Goal: Task Accomplishment & Management: Manage account settings

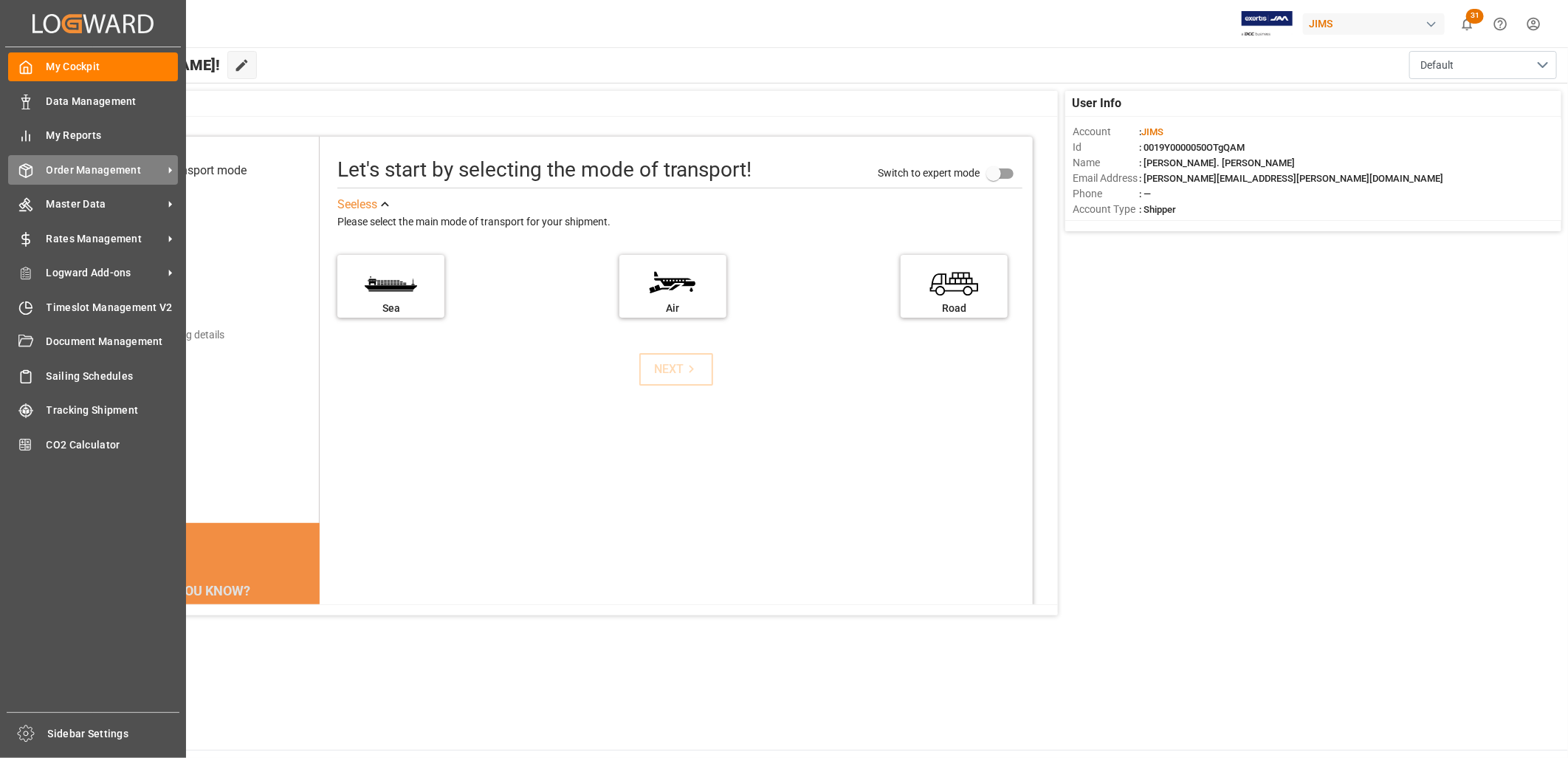
click at [76, 167] on span "Order Management" at bounding box center [104, 169] width 117 height 15
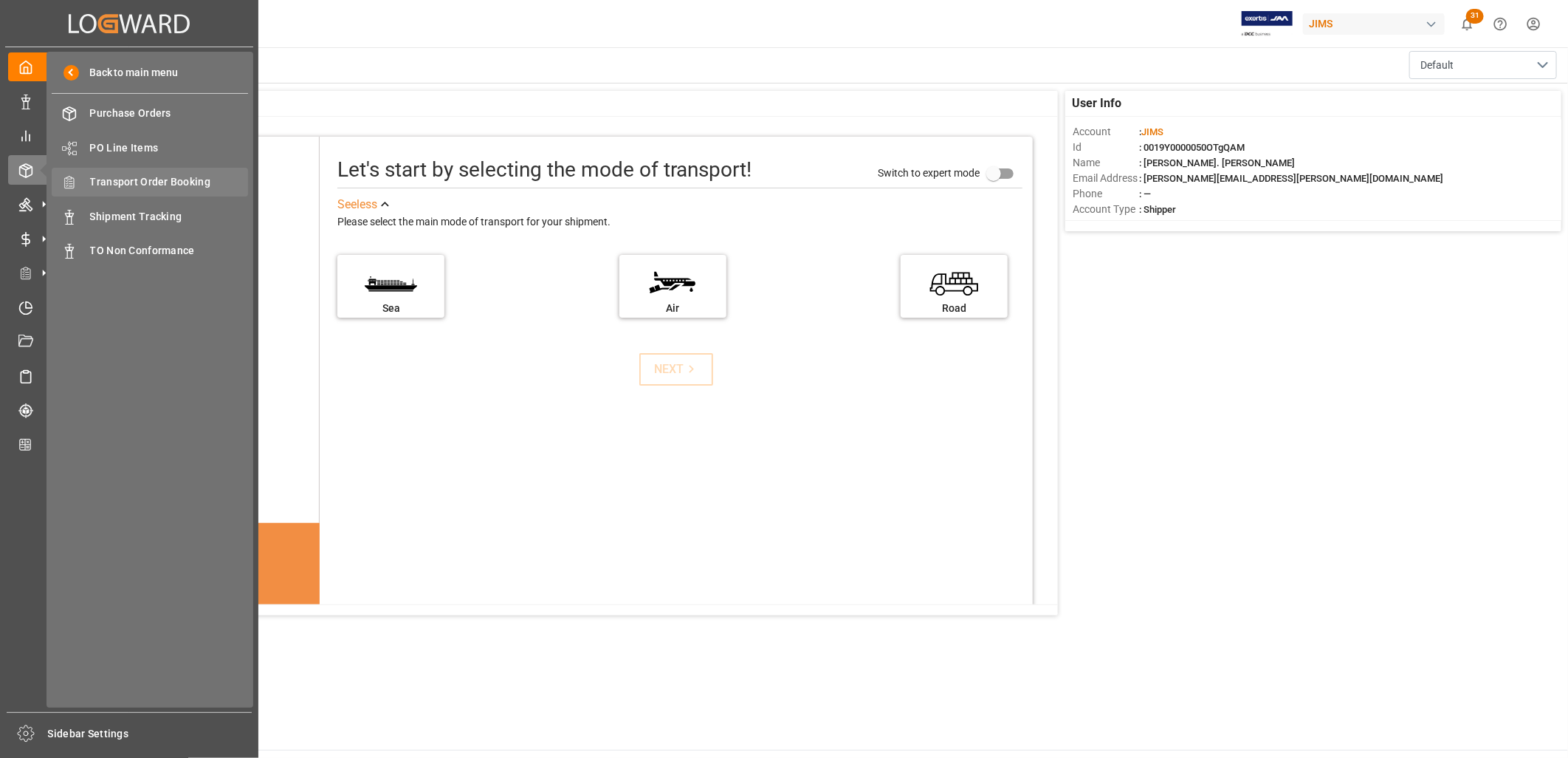
click at [137, 179] on span "Transport Order Booking" at bounding box center [169, 182] width 158 height 15
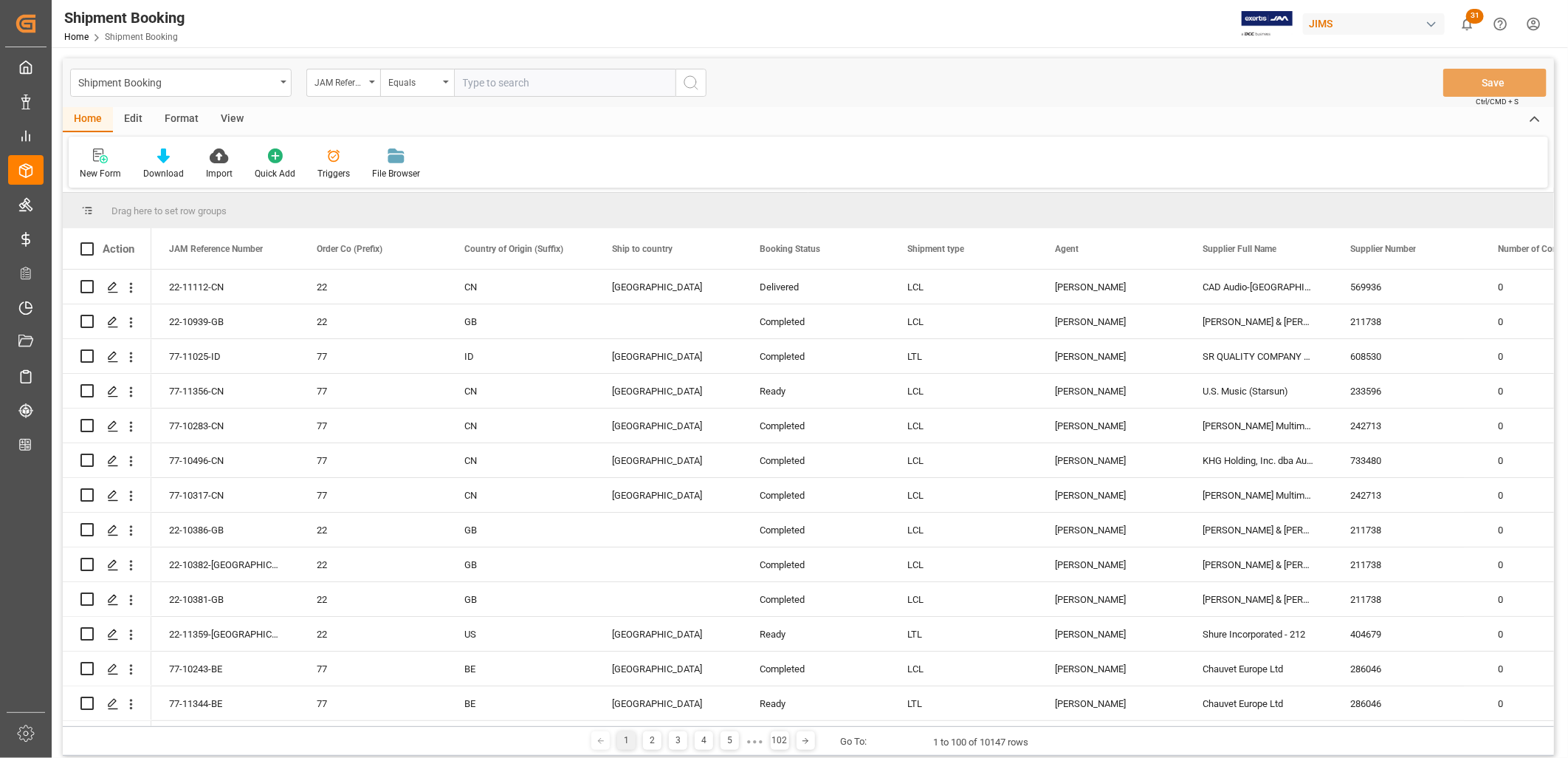
click at [477, 78] on input "text" at bounding box center [565, 83] width 222 height 29
type input "77-11354-TW"
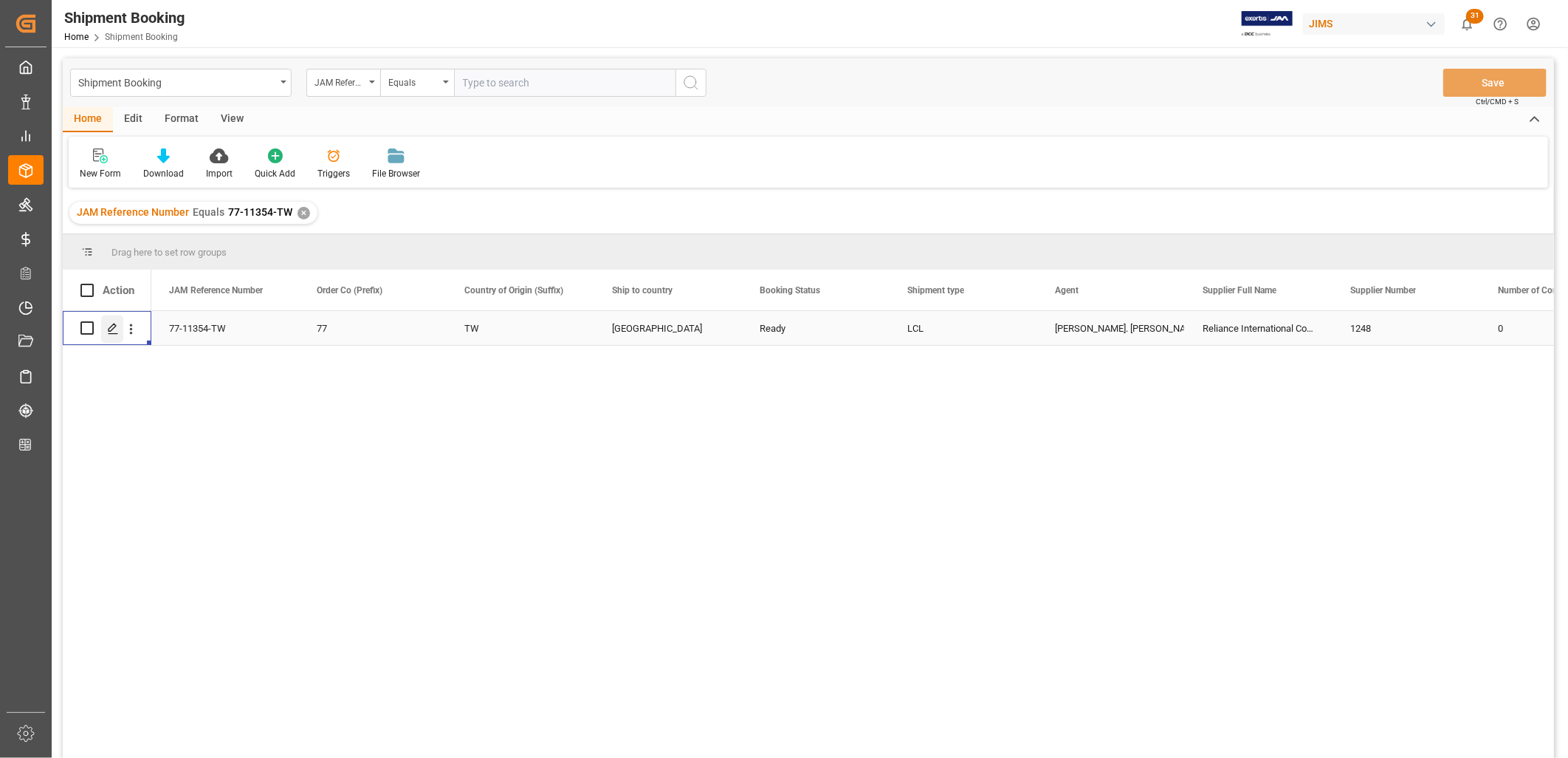
click at [108, 327] on icon "Press SPACE to select this row." at bounding box center [112, 328] width 12 height 12
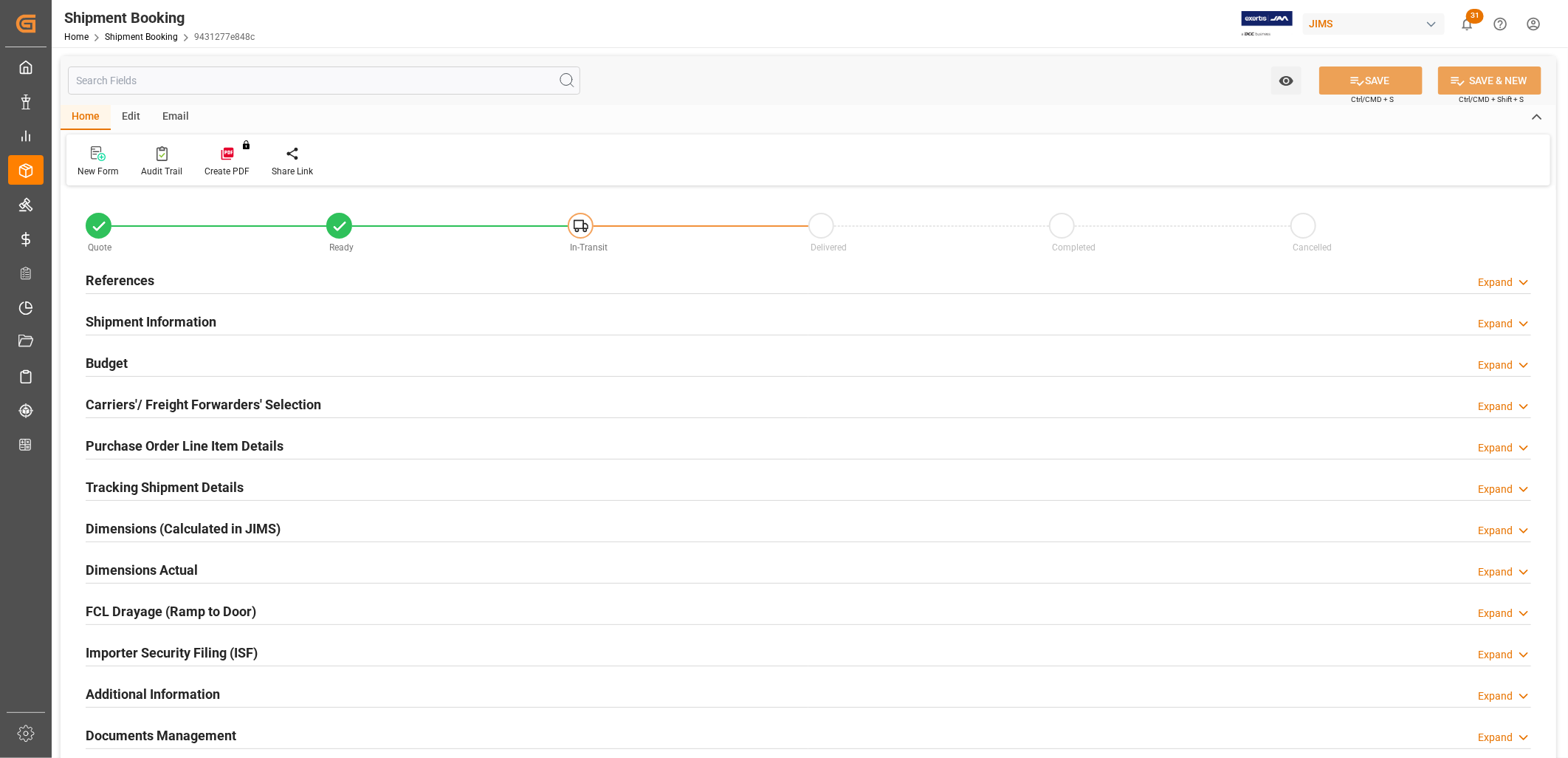
type input "0"
type input "14-10-2025"
click at [138, 281] on h2 "References" at bounding box center [119, 280] width 69 height 20
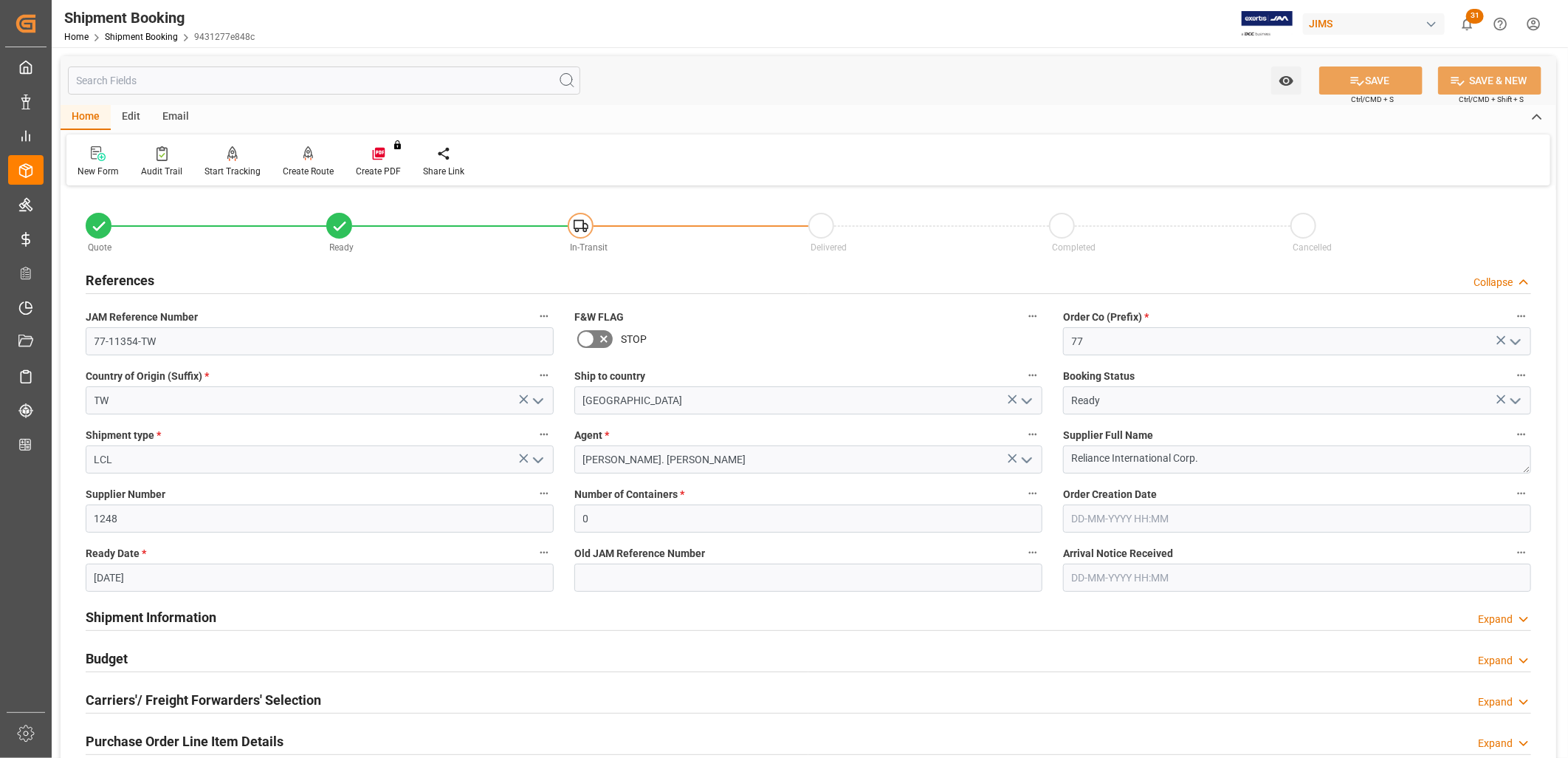
click at [539, 400] on icon "open menu" at bounding box center [539, 401] width 18 height 18
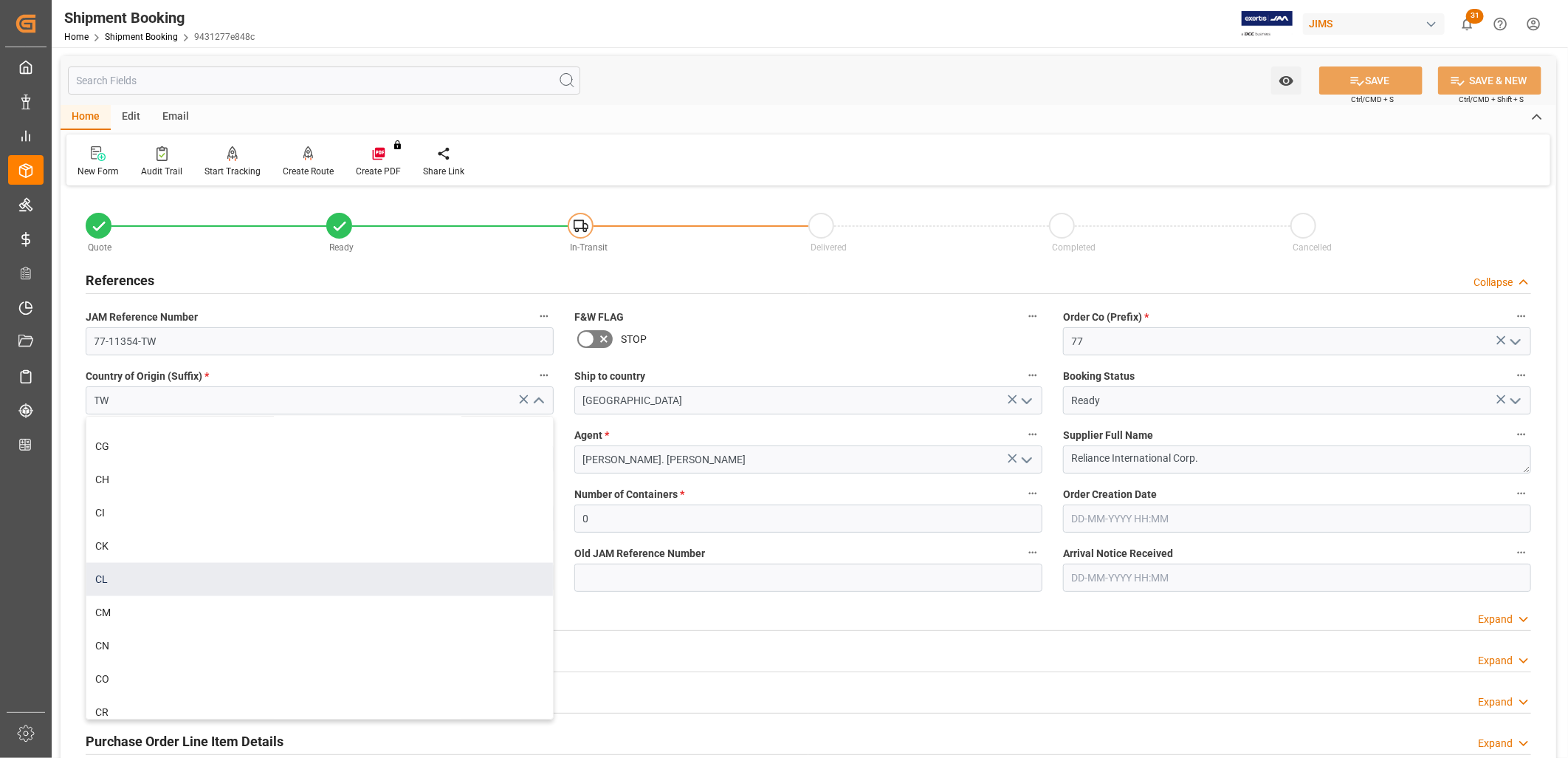
scroll to position [1477, 0]
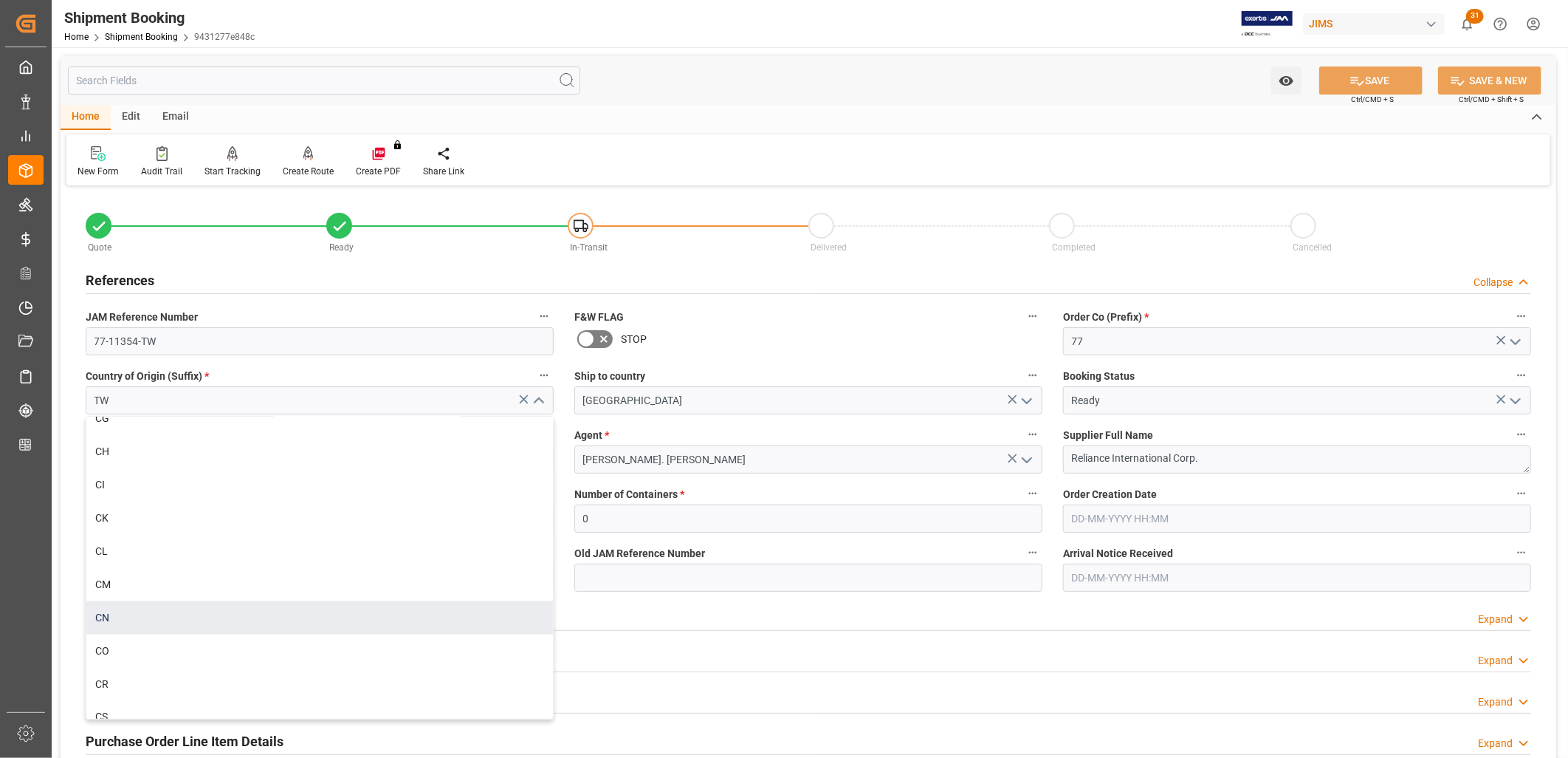
click at [107, 615] on div "CN" at bounding box center [320, 617] width 467 height 33
type input "CN"
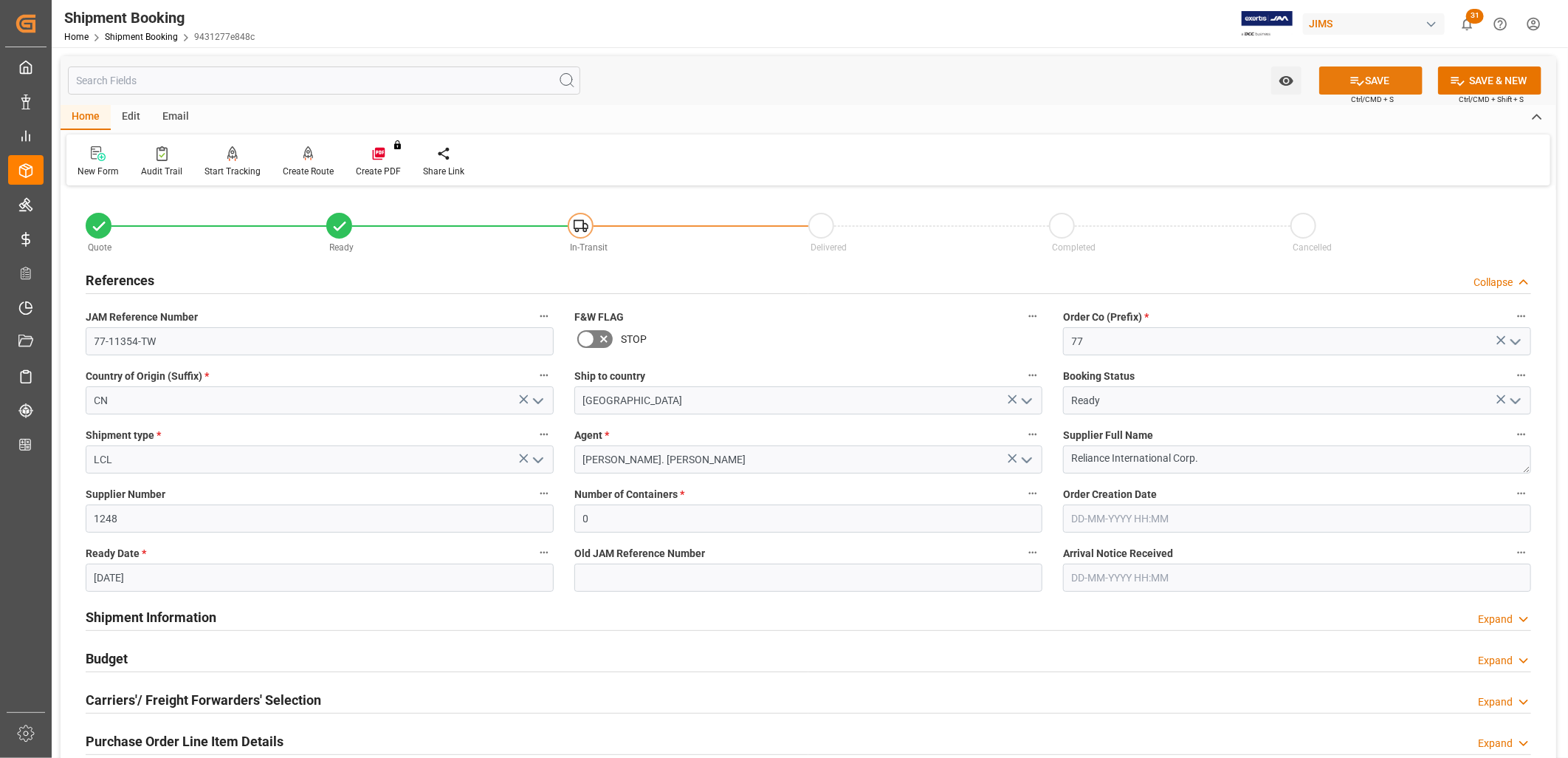
click at [1390, 81] on button "SAVE" at bounding box center [1371, 81] width 103 height 29
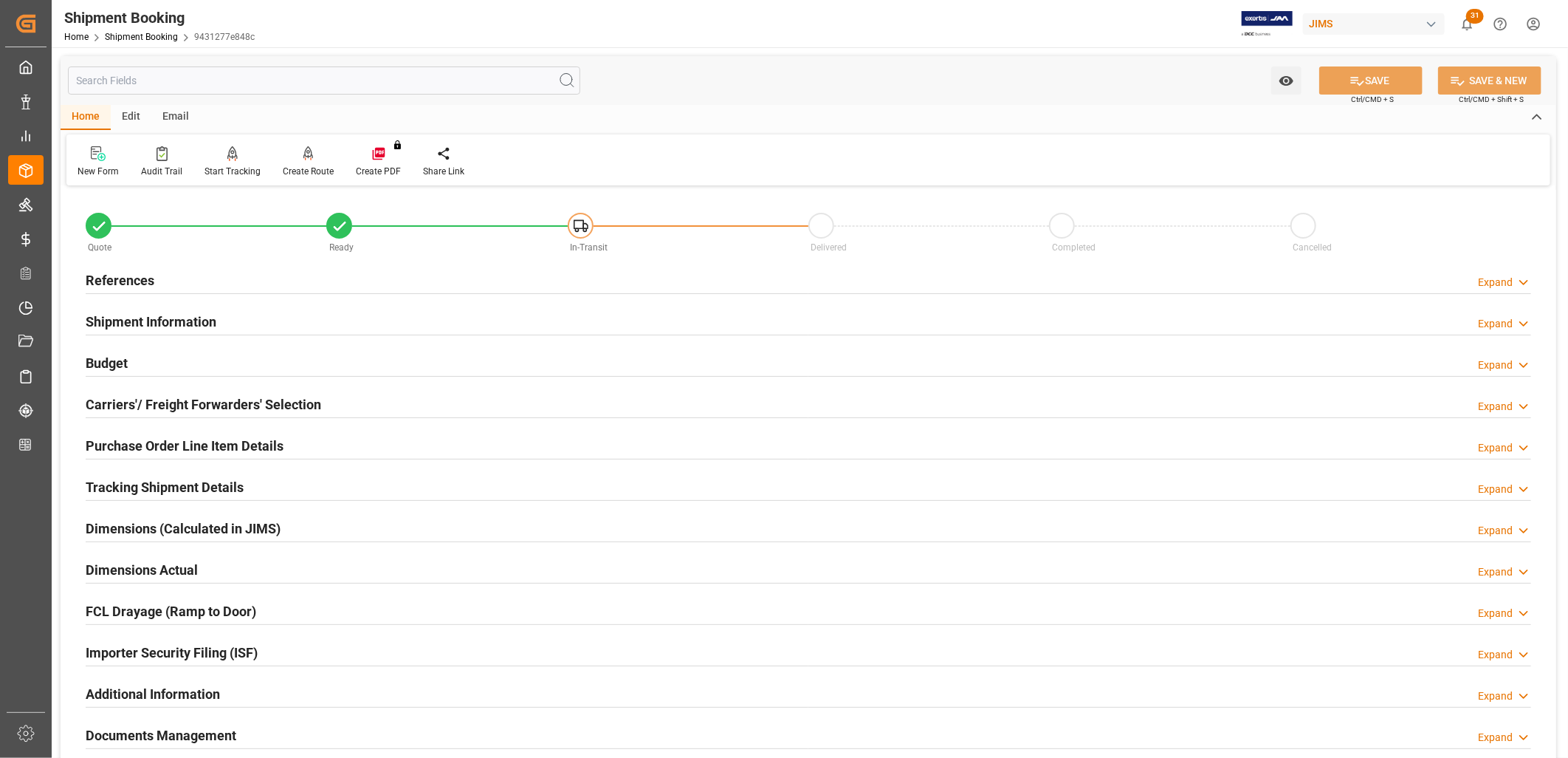
click at [136, 274] on h2 "References" at bounding box center [119, 280] width 69 height 20
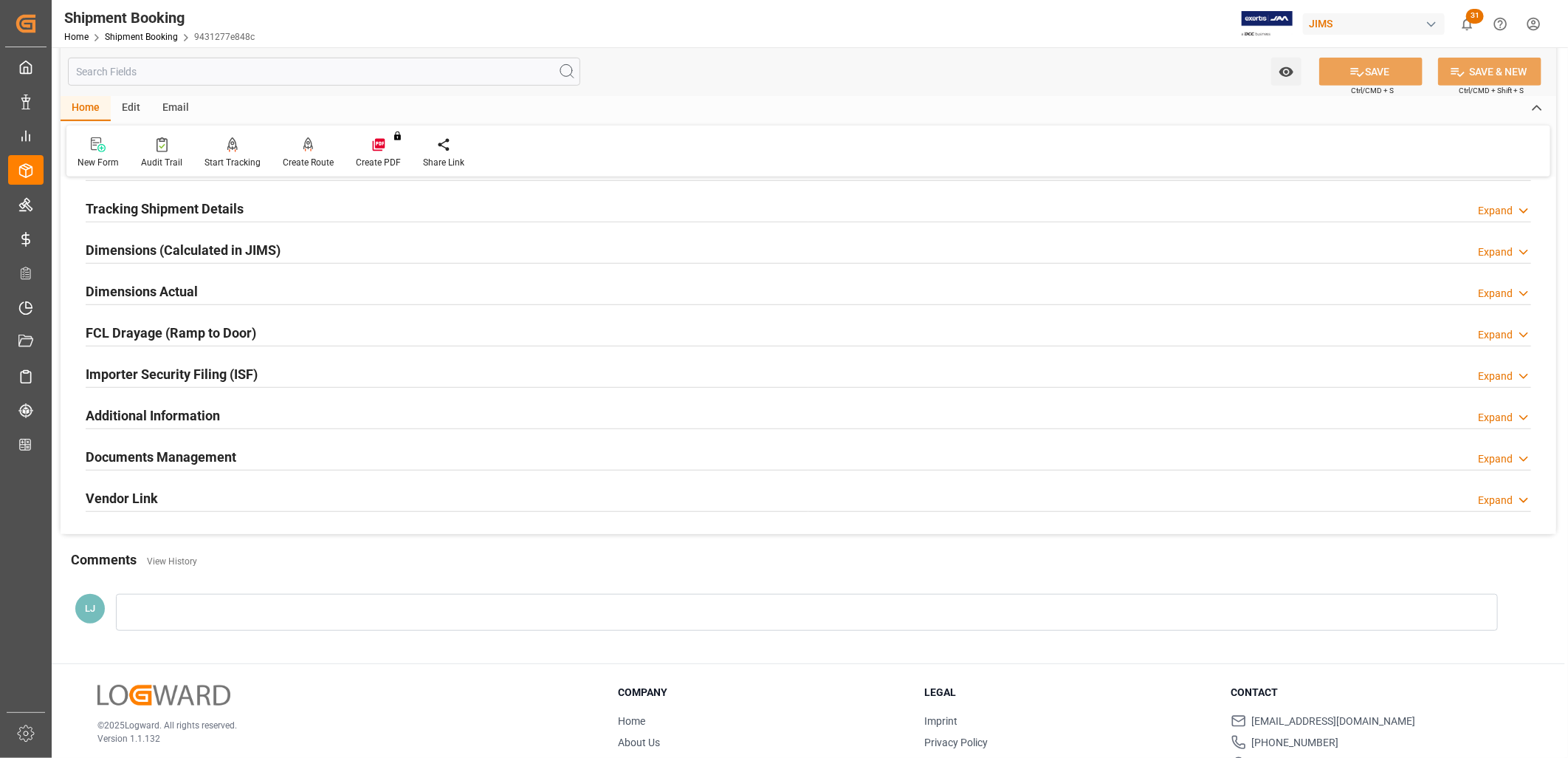
scroll to position [647, 0]
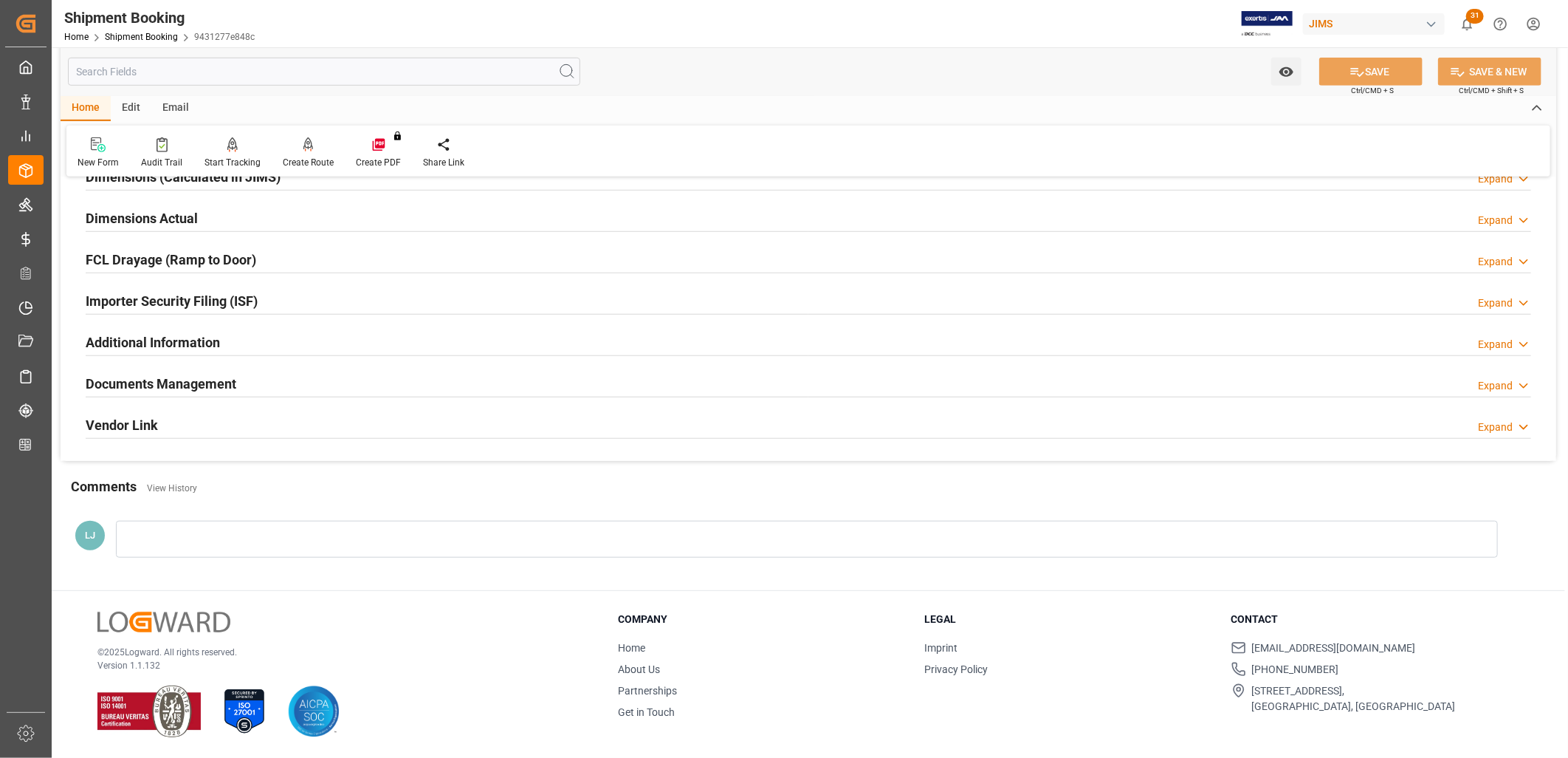
click at [204, 374] on h2 "Documents Management" at bounding box center [160, 384] width 150 height 20
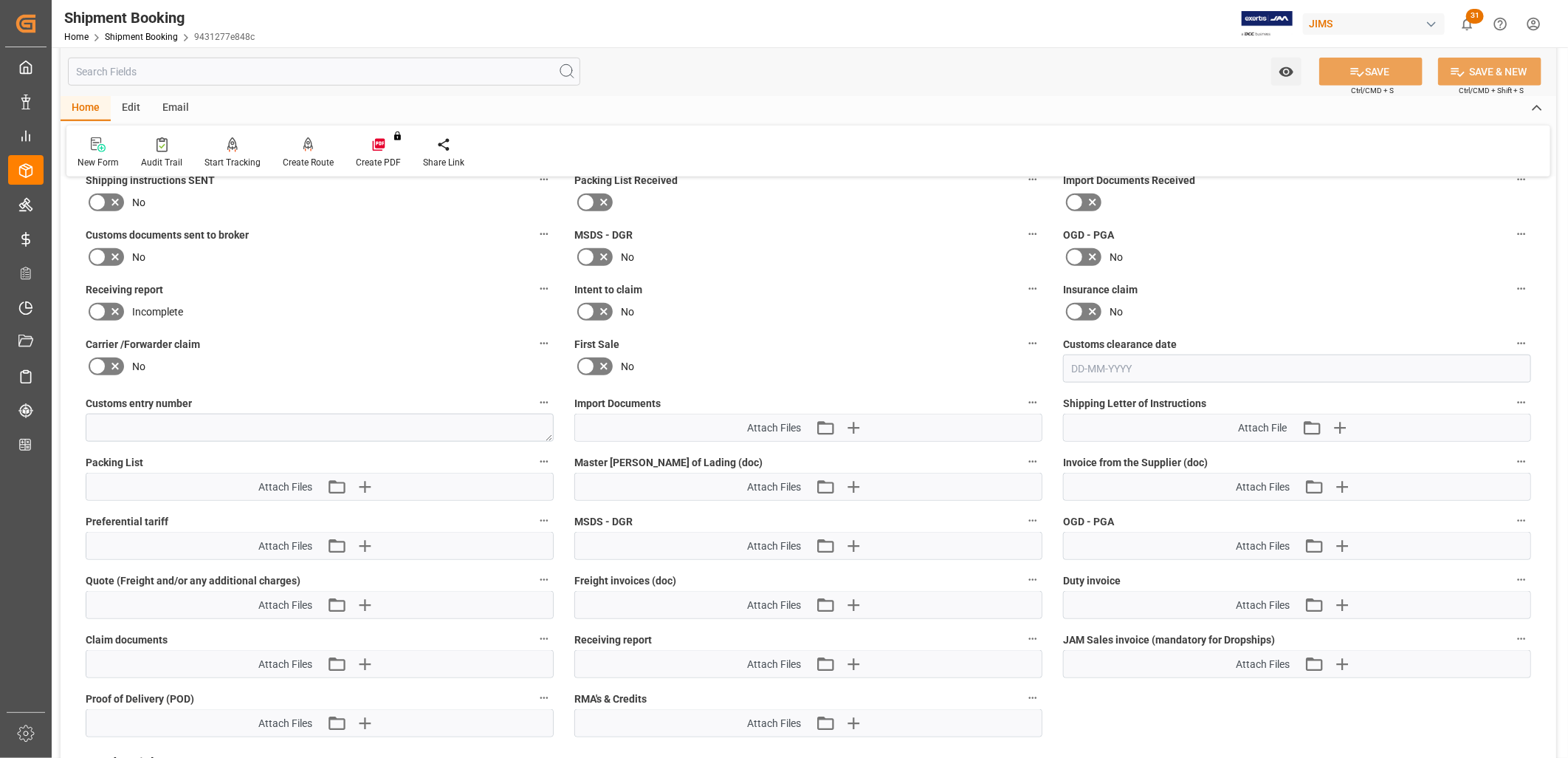
scroll to position [893, 0]
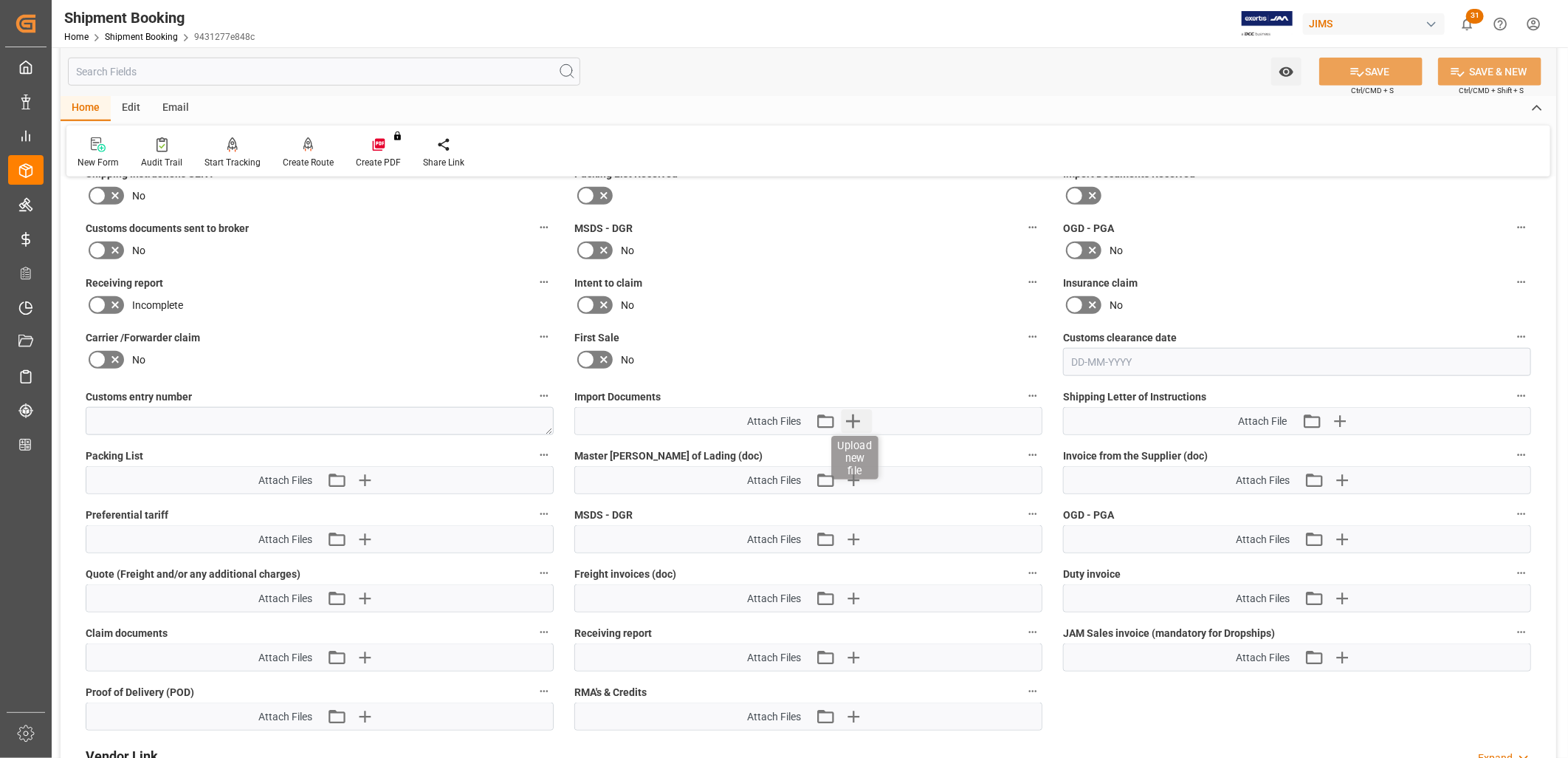
click at [854, 417] on icon "button" at bounding box center [853, 421] width 14 height 14
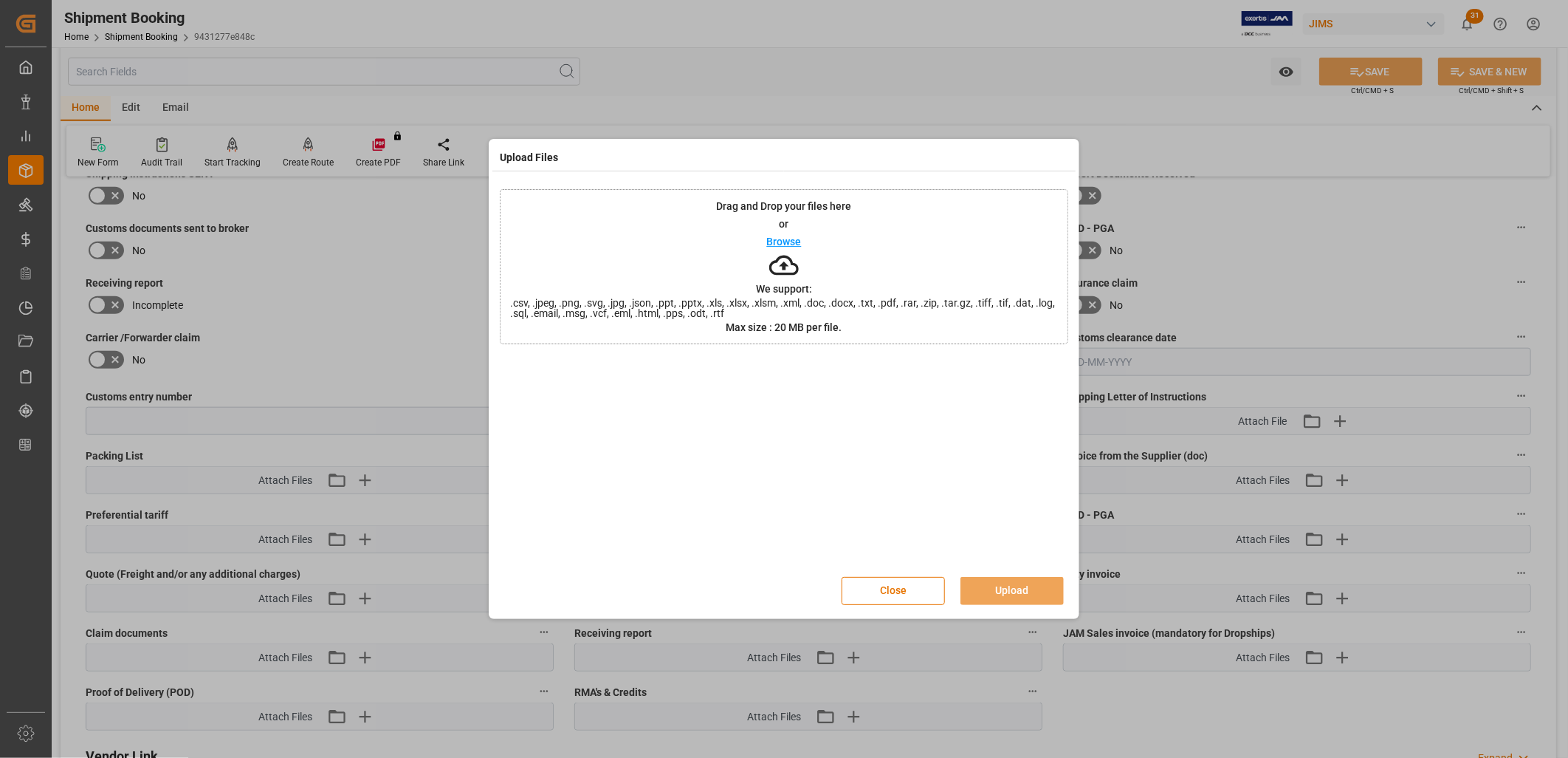
click at [787, 240] on p "Browse" at bounding box center [784, 241] width 35 height 11
click at [1028, 583] on button "Upload" at bounding box center [1012, 591] width 103 height 29
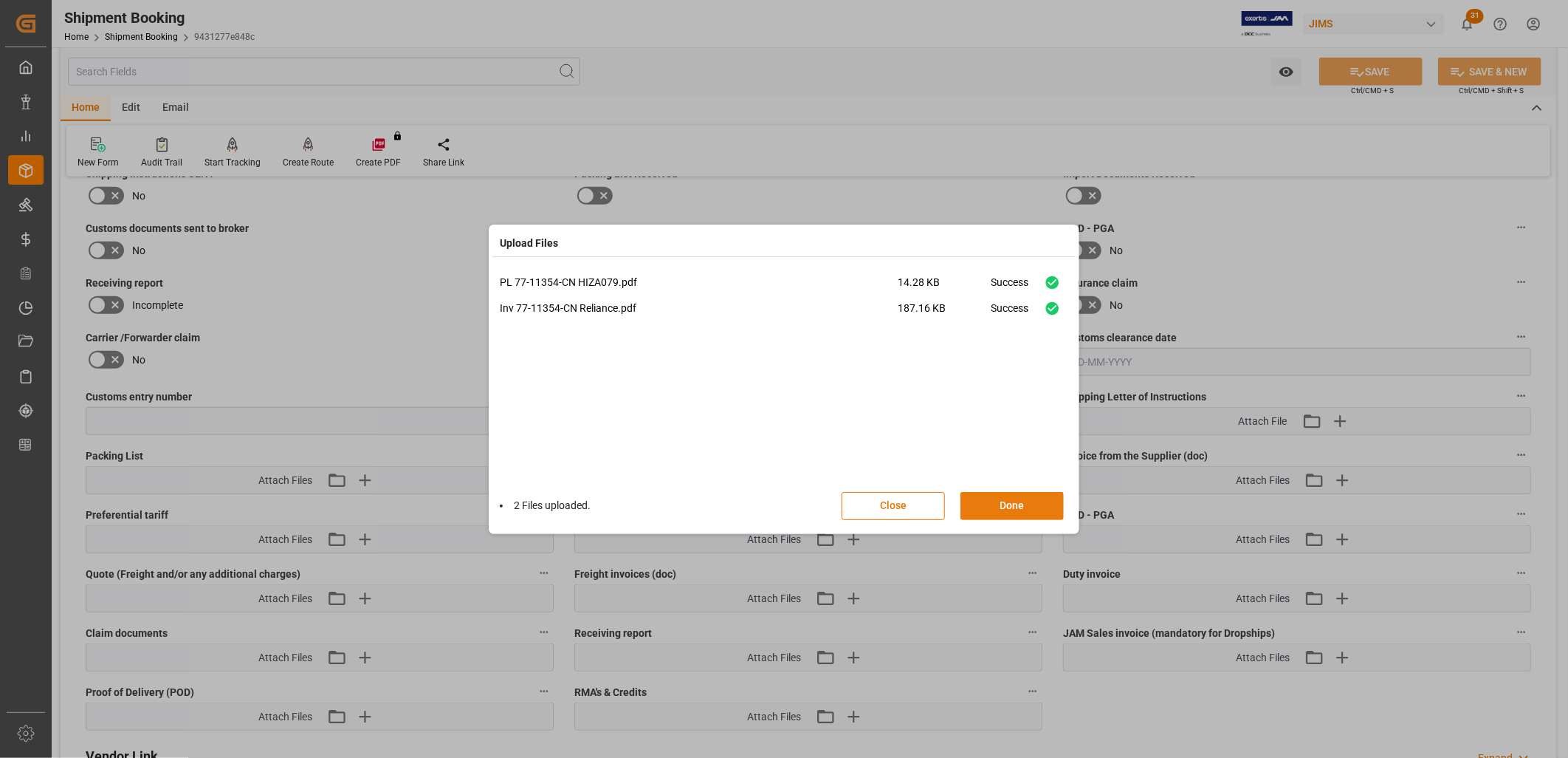
click at [1018, 500] on button "Done" at bounding box center [1012, 506] width 103 height 29
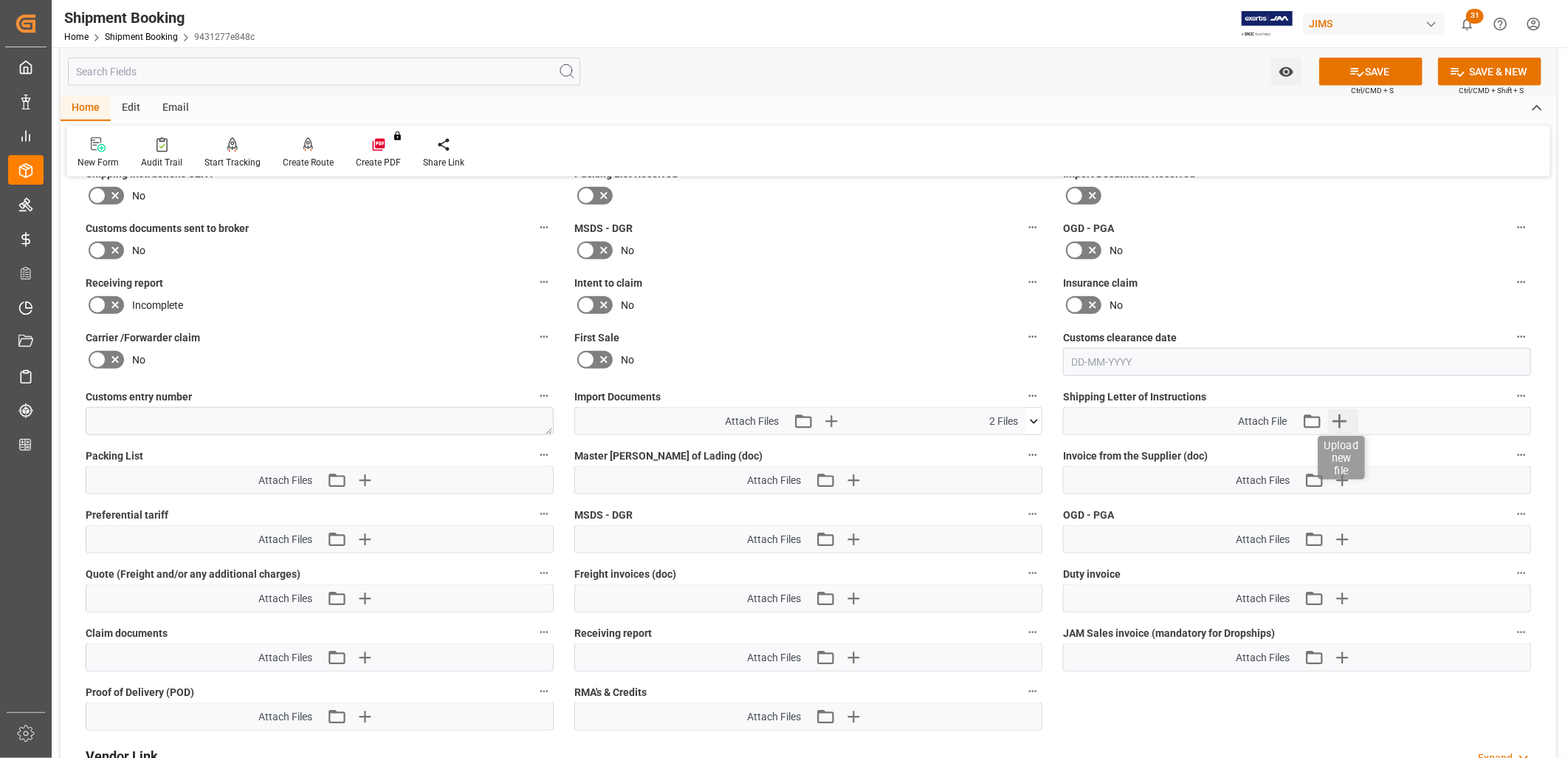
click at [1342, 415] on icon "button" at bounding box center [1339, 420] width 24 height 24
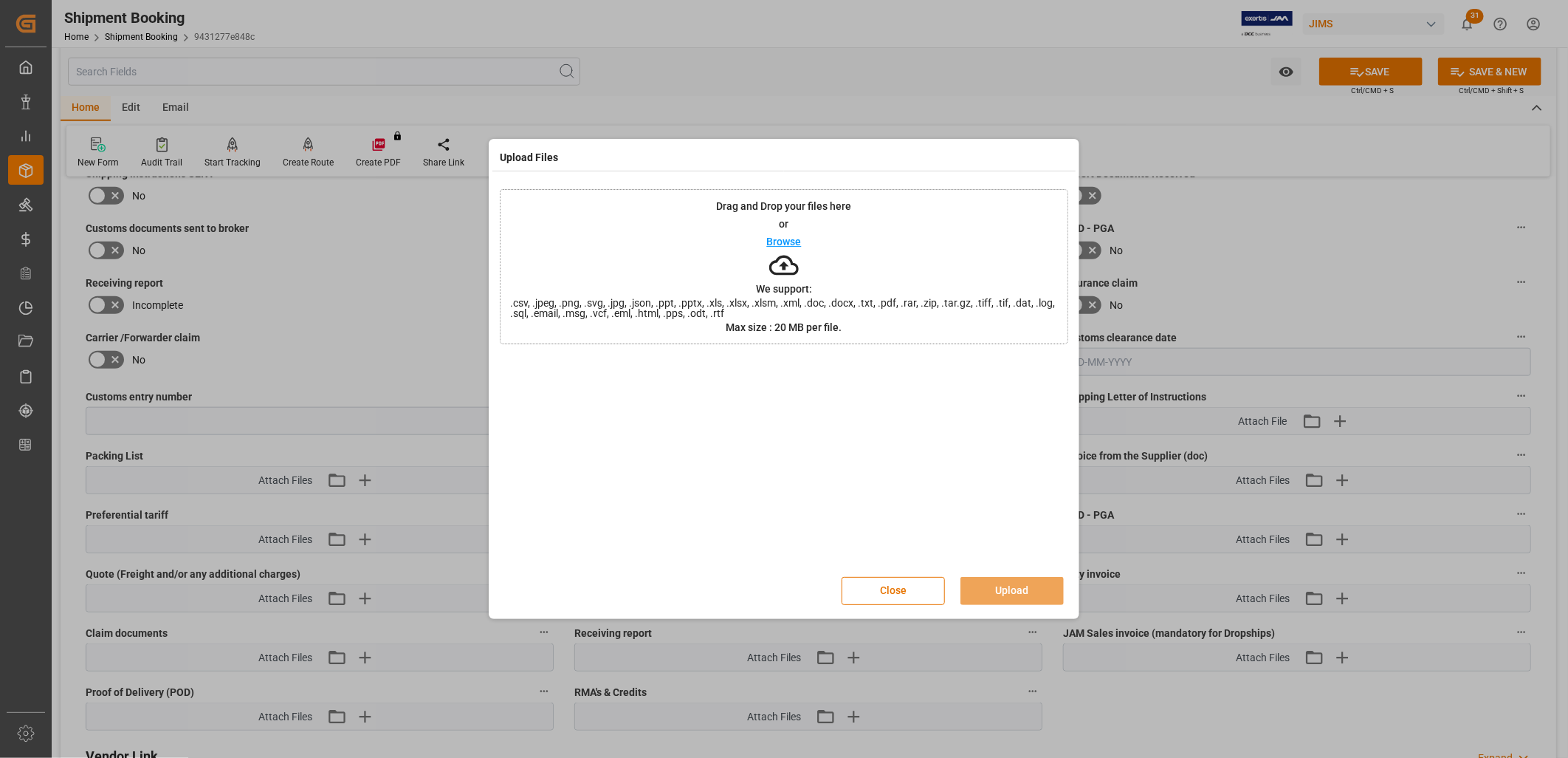
click at [793, 240] on p "Browse" at bounding box center [784, 241] width 35 height 11
click at [1020, 588] on button "Upload" at bounding box center [1012, 591] width 103 height 29
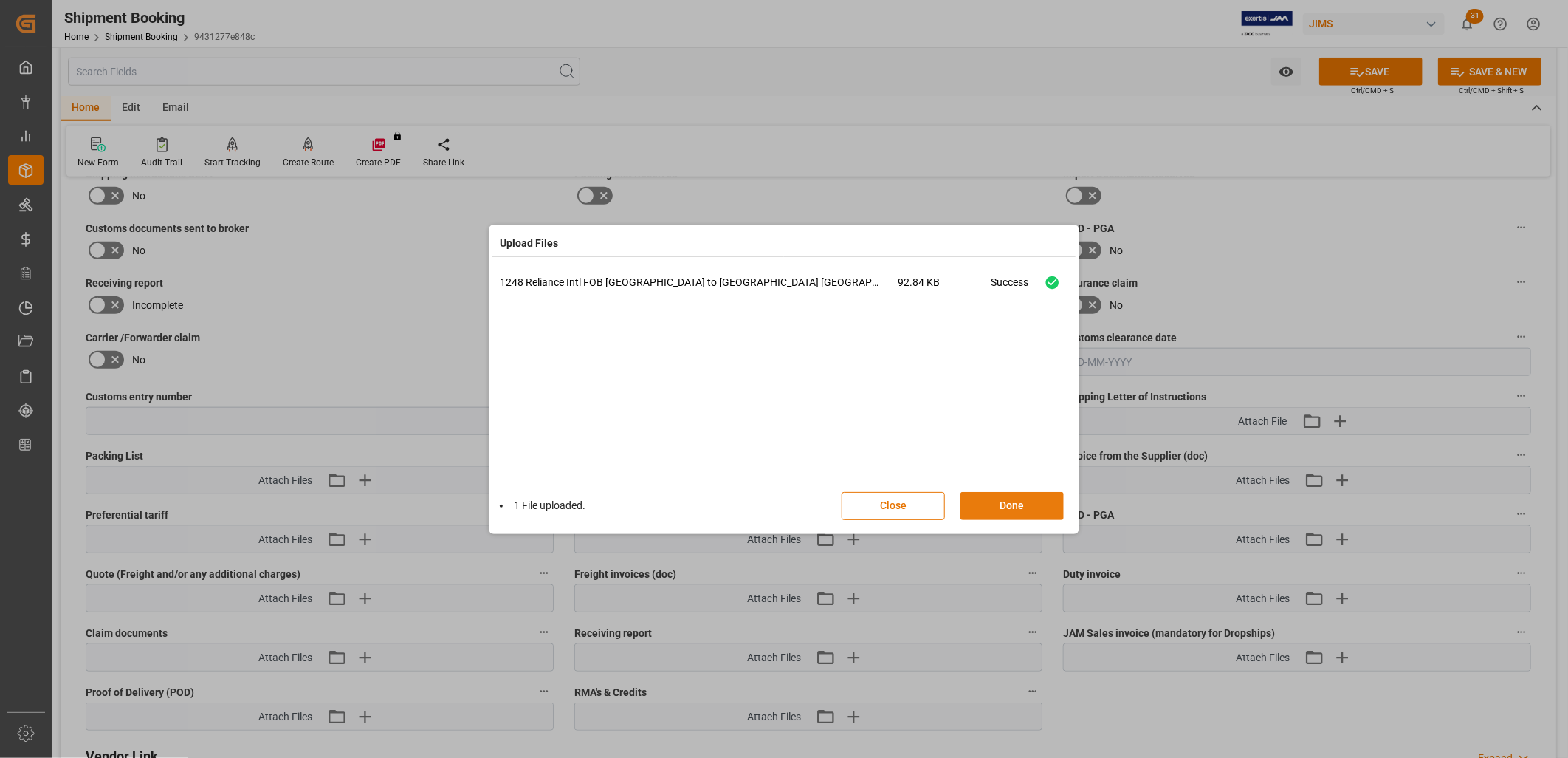
click at [1028, 505] on button "Done" at bounding box center [1012, 506] width 103 height 29
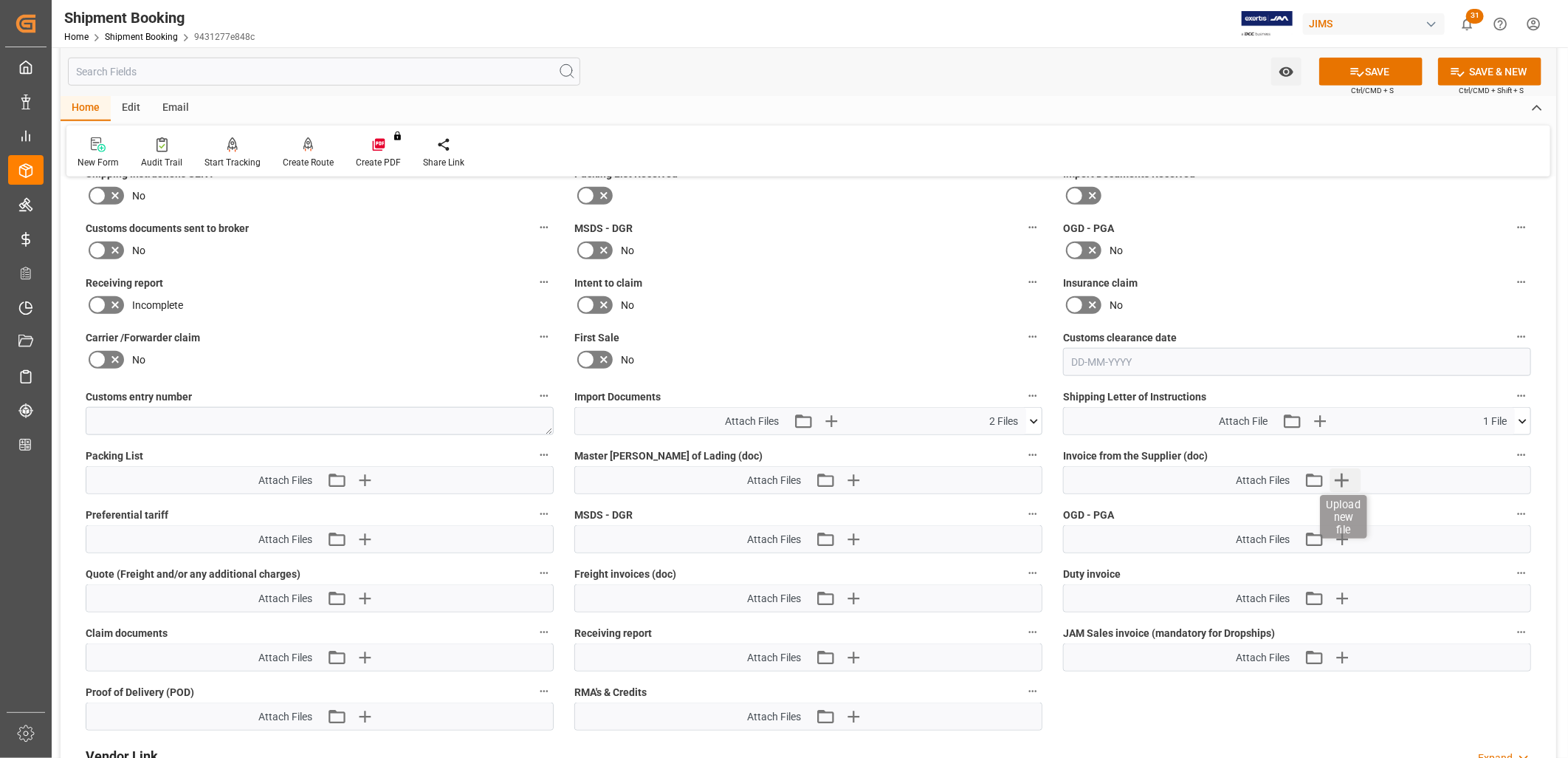
click at [1347, 477] on icon "button" at bounding box center [1342, 481] width 14 height 14
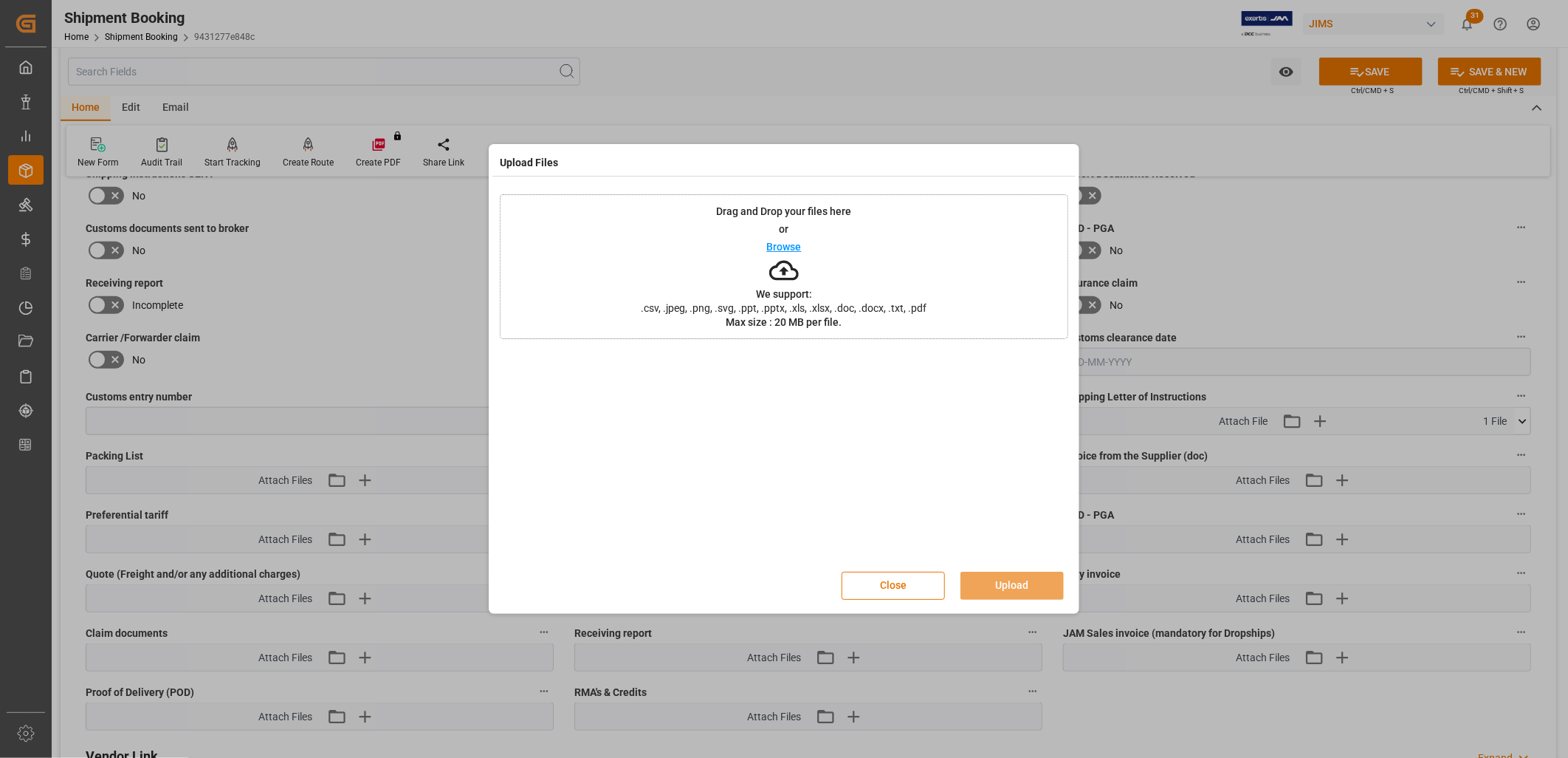
click at [791, 241] on p "Browse" at bounding box center [784, 247] width 35 height 11
click at [1029, 580] on button "Upload" at bounding box center [1012, 586] width 103 height 29
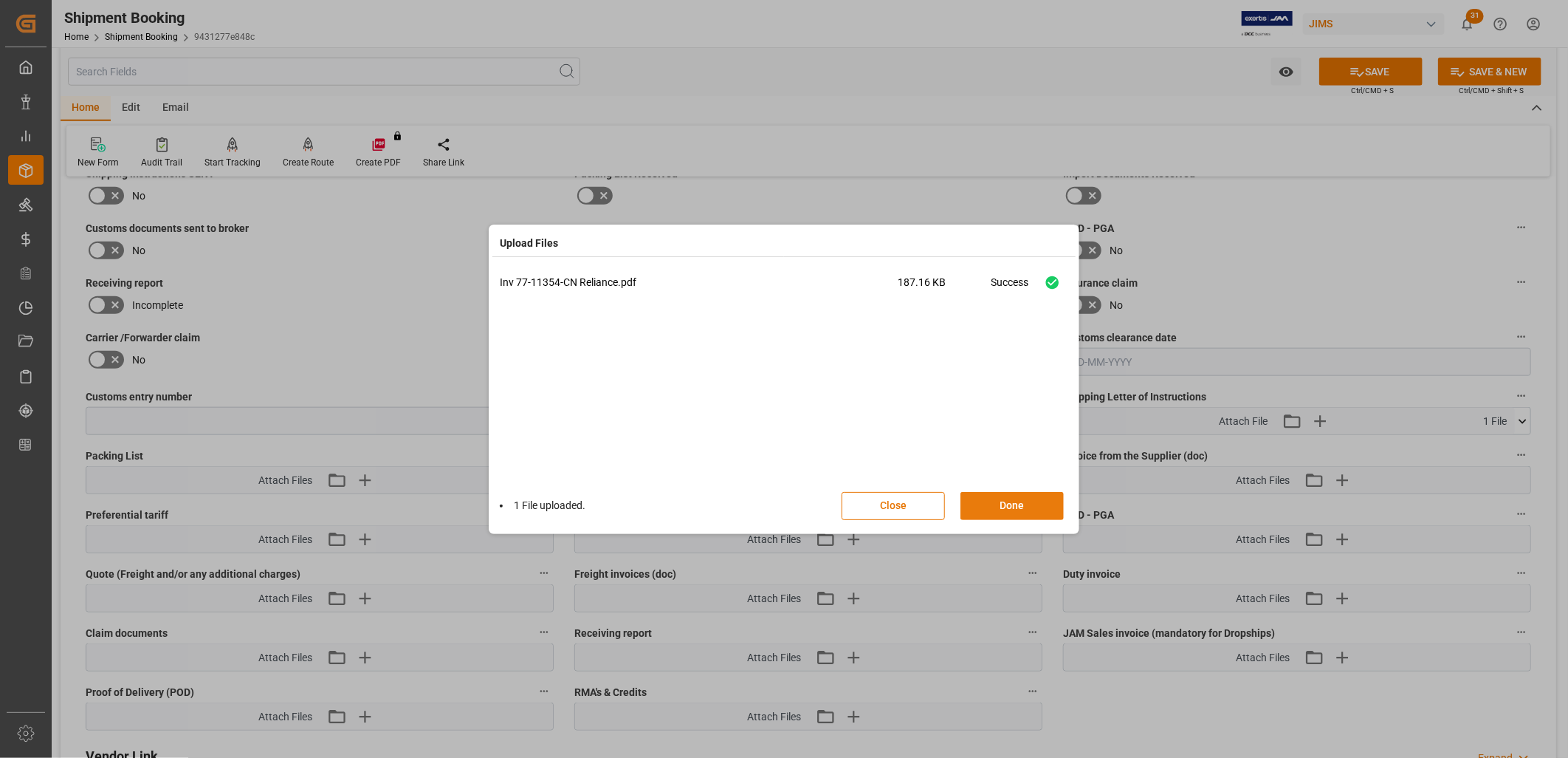
click at [1013, 497] on button "Done" at bounding box center [1012, 506] width 103 height 29
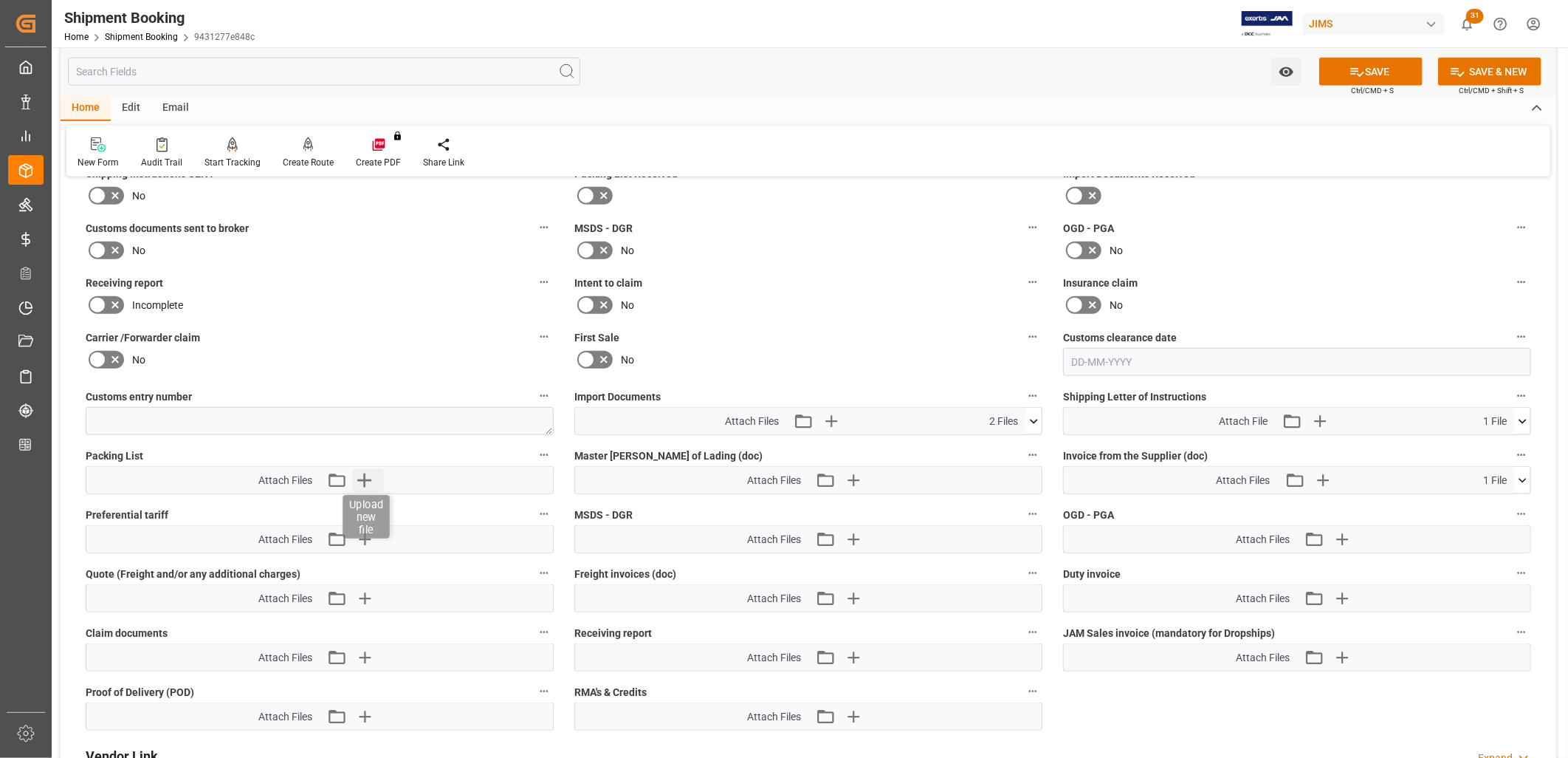
click at [362, 476] on icon "button" at bounding box center [364, 481] width 14 height 14
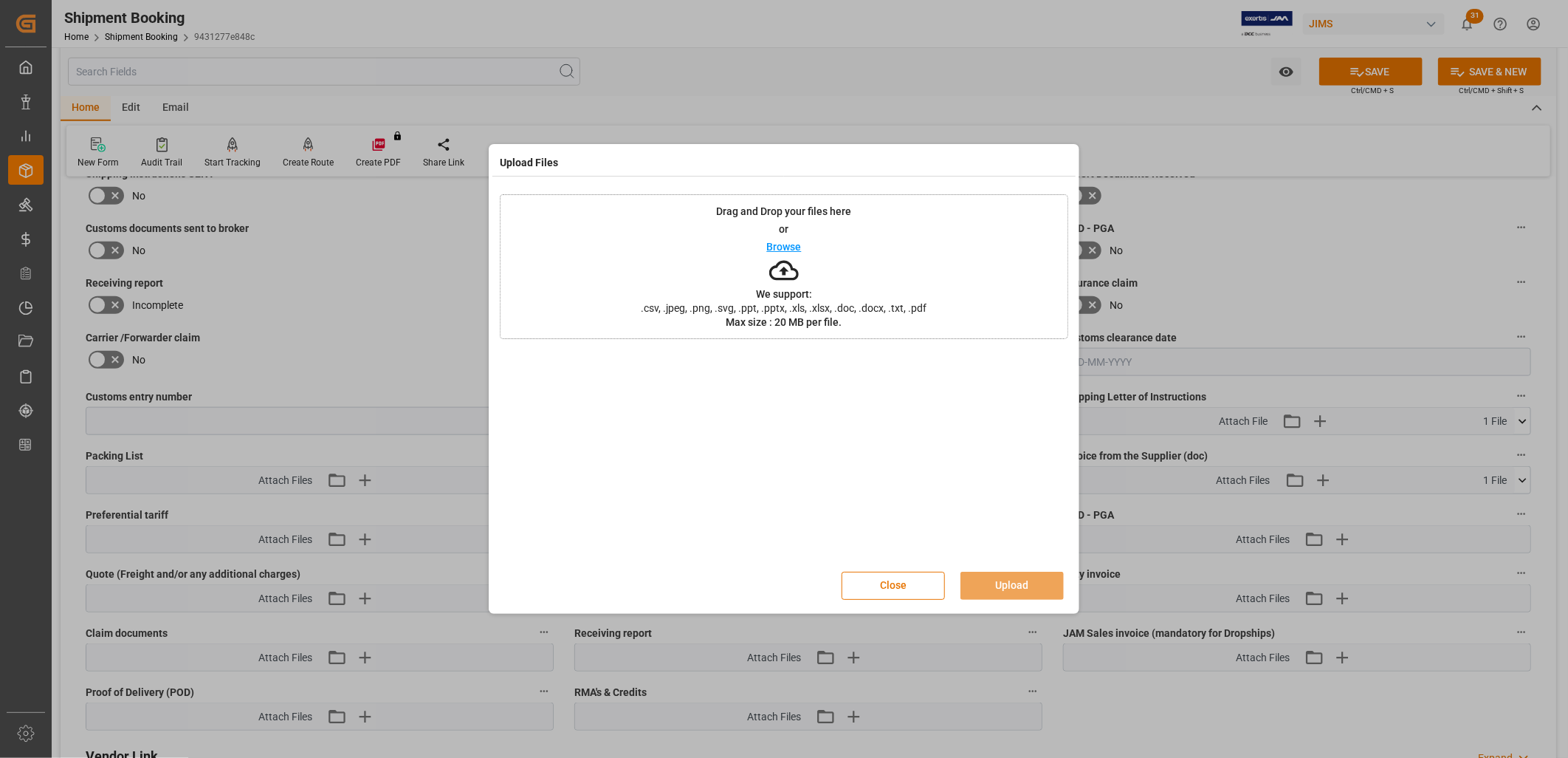
click at [778, 244] on p "Browse" at bounding box center [784, 247] width 35 height 11
click at [1005, 578] on button "Upload" at bounding box center [1012, 586] width 103 height 29
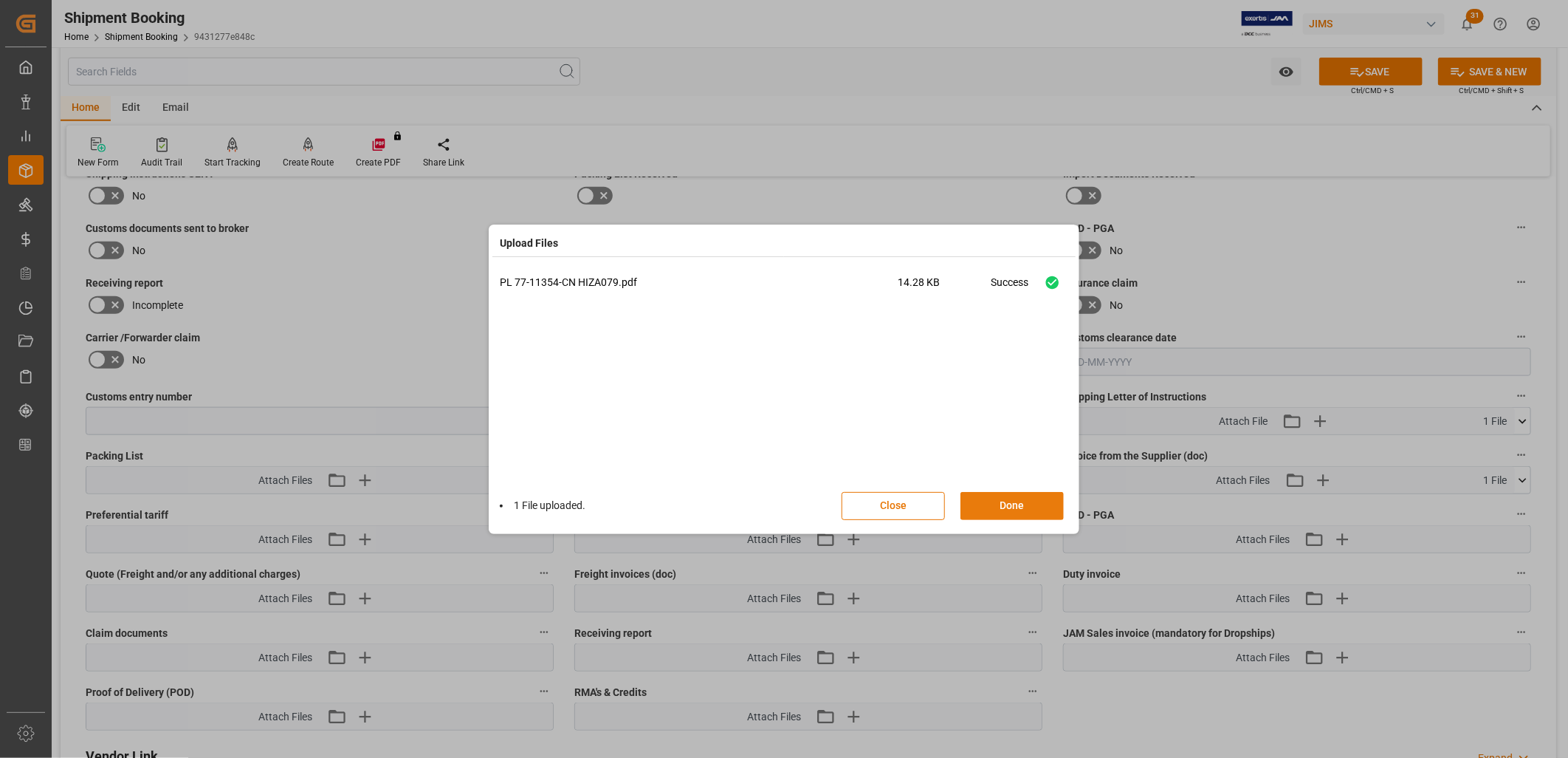
click at [1028, 507] on button "Done" at bounding box center [1012, 506] width 103 height 29
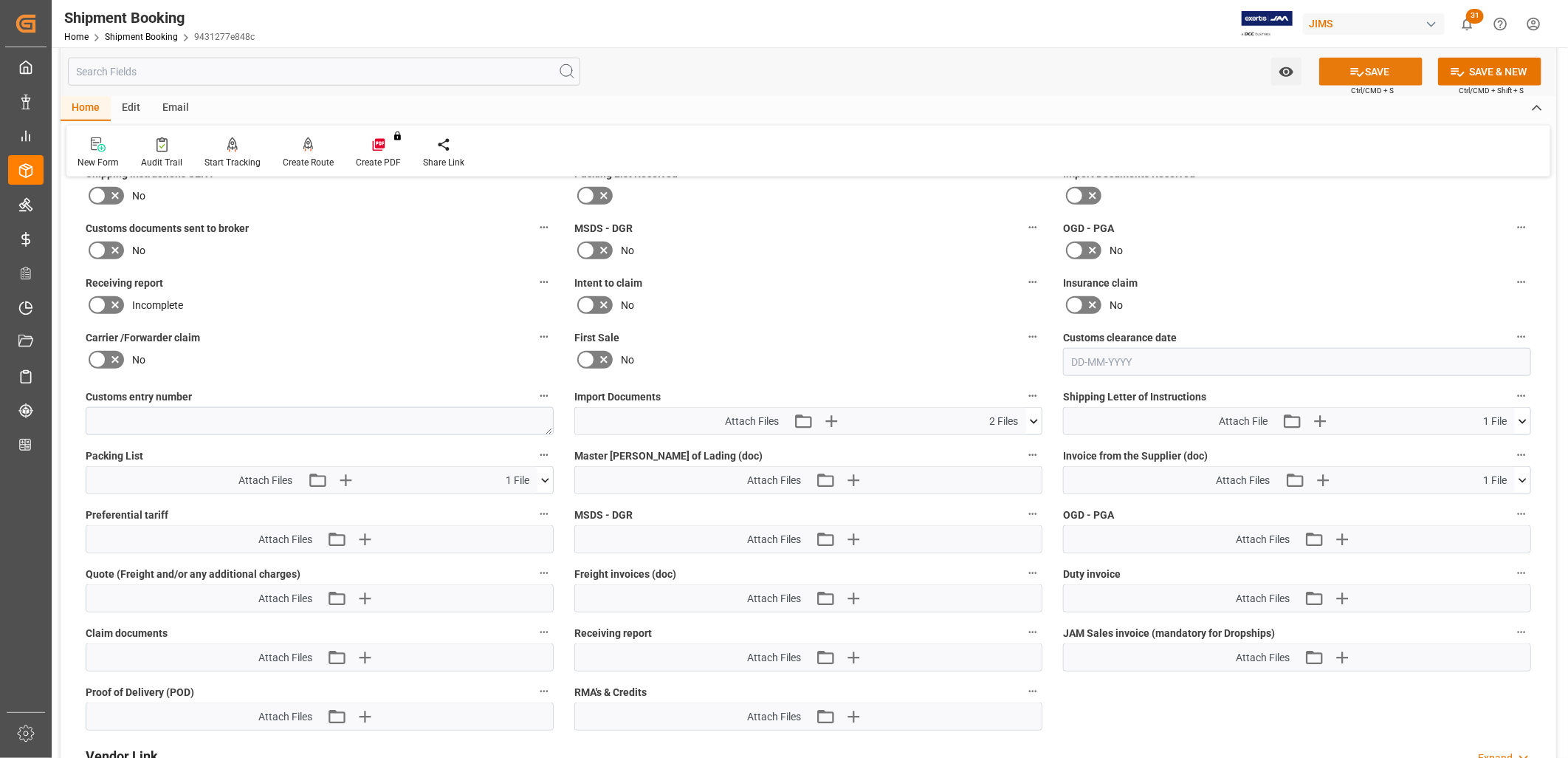
click at [1372, 67] on button "SAVE" at bounding box center [1371, 72] width 103 height 29
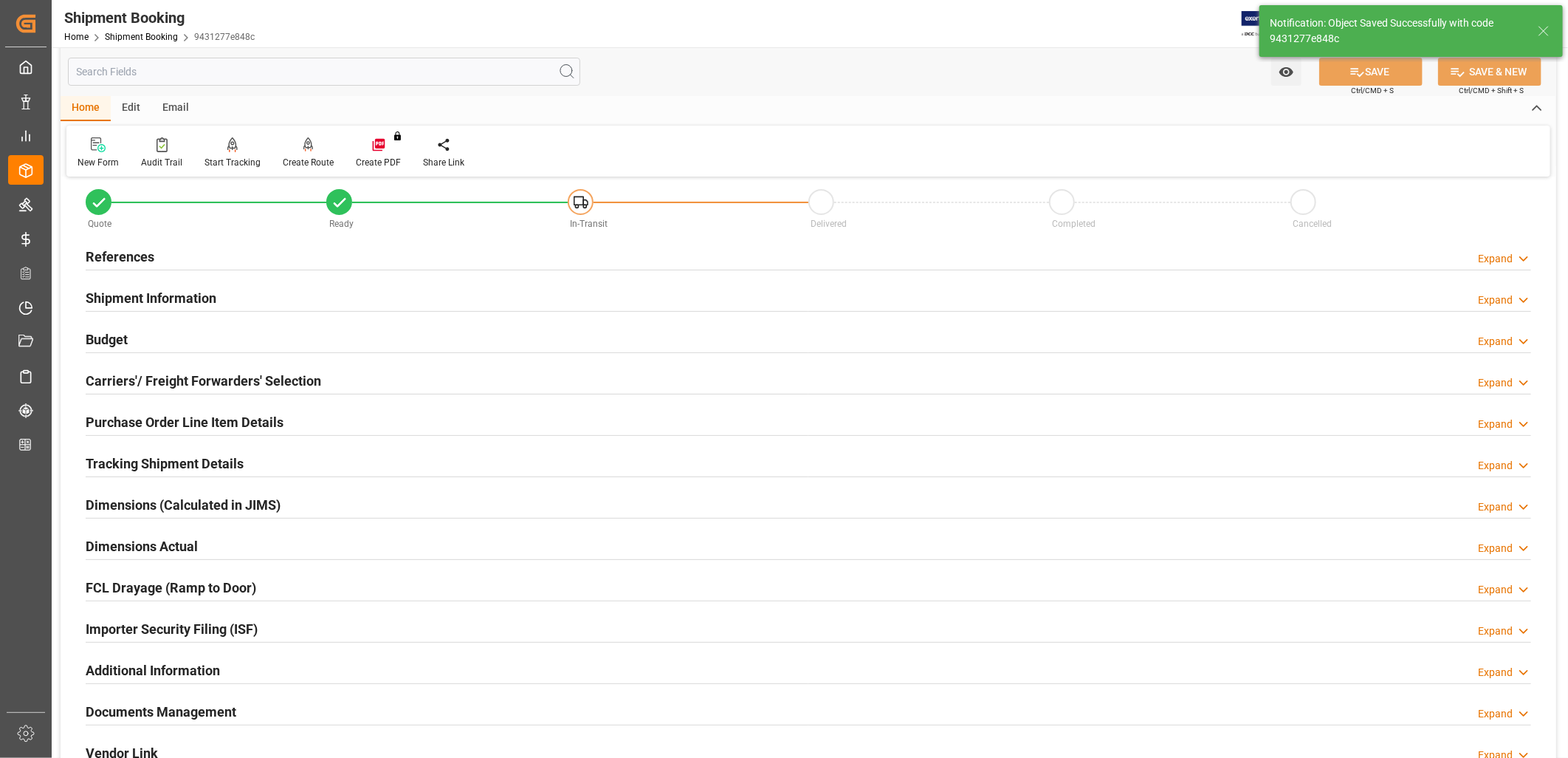
scroll to position [352, 0]
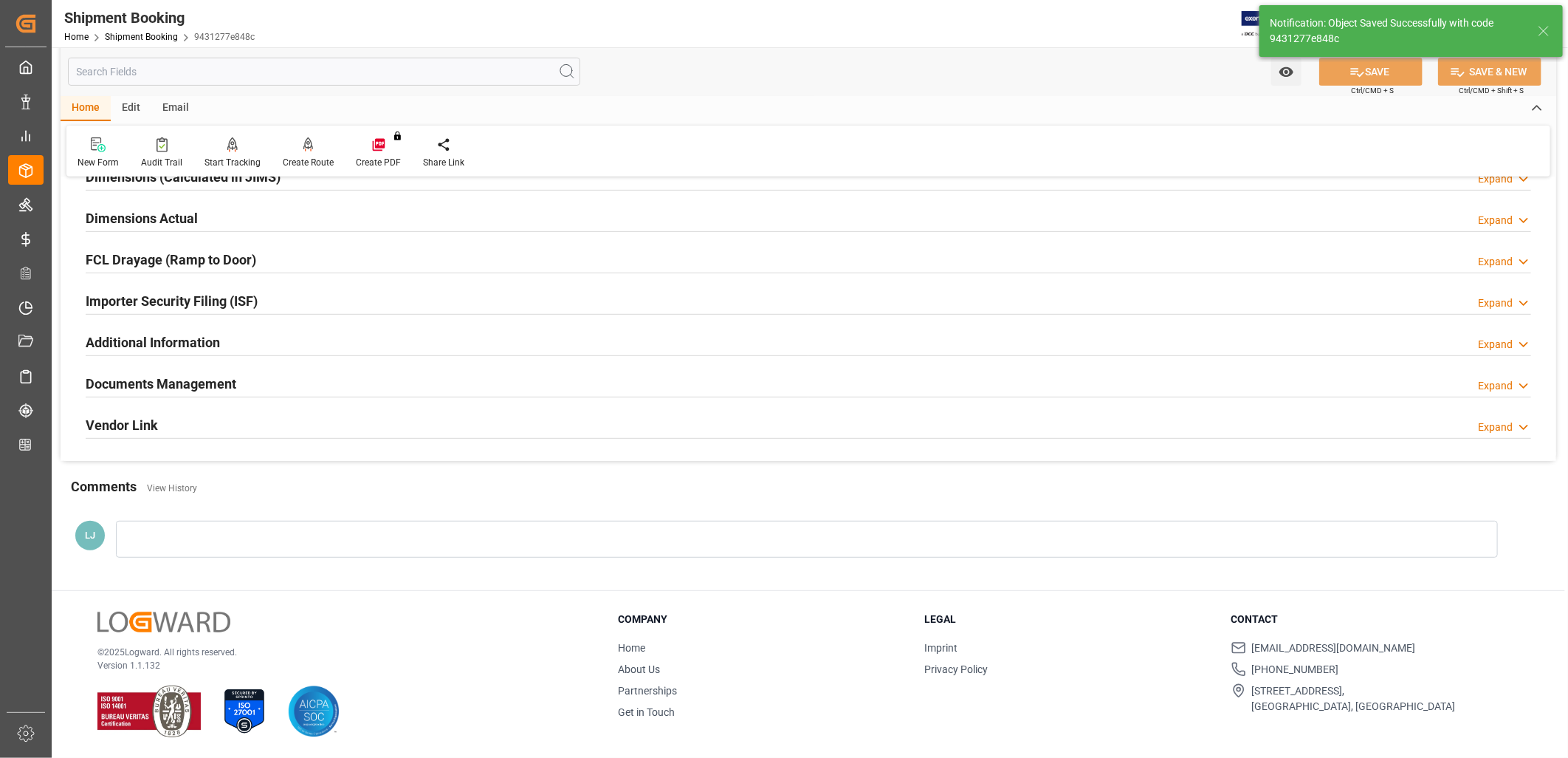
click at [223, 384] on h2 "Documents Management" at bounding box center [160, 384] width 150 height 20
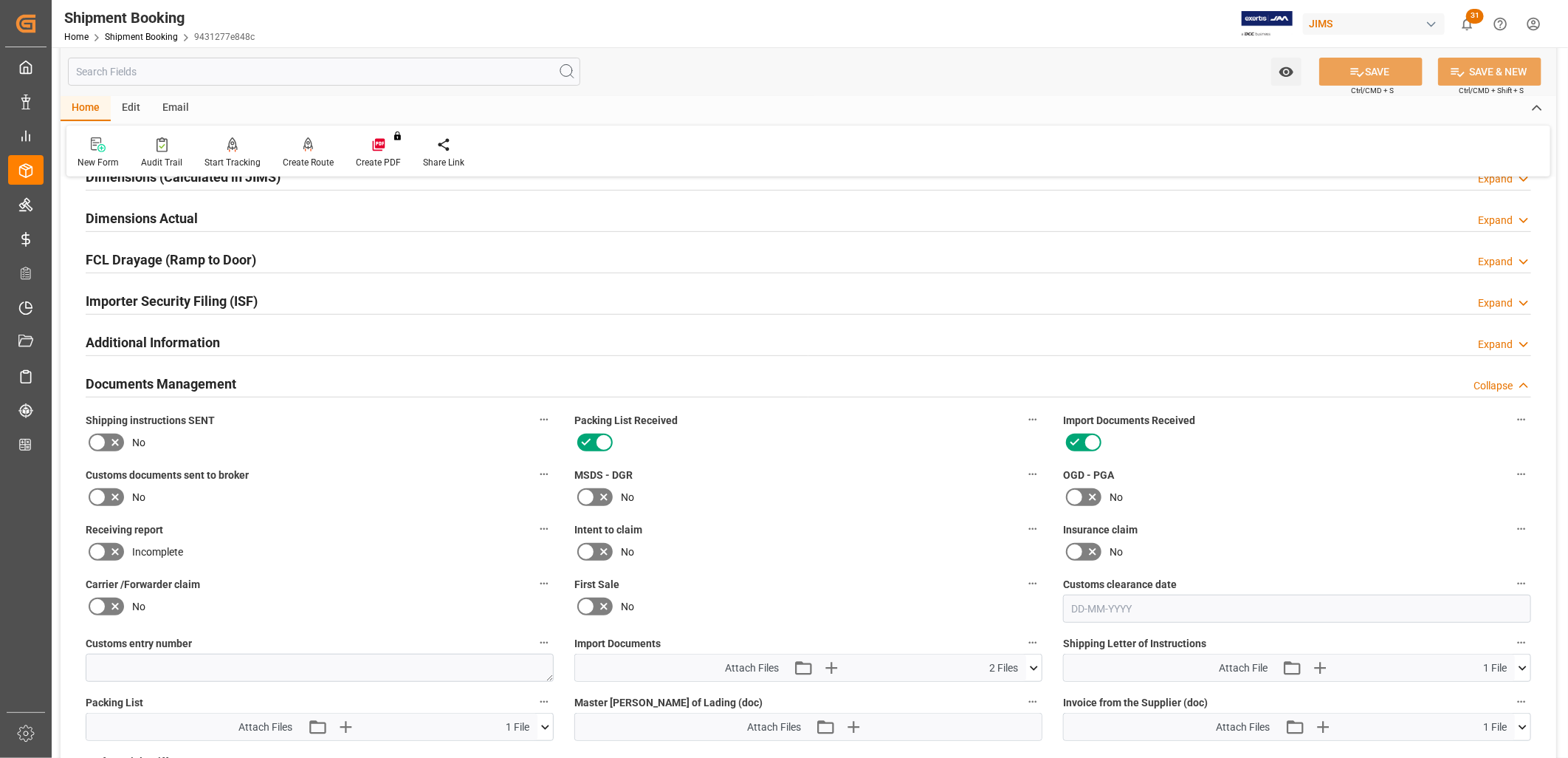
click at [96, 444] on icon at bounding box center [97, 442] width 9 height 6
click at [0, 0] on input "checkbox" at bounding box center [0, 0] width 0 height 0
click at [1385, 69] on button "SAVE" at bounding box center [1371, 72] width 103 height 29
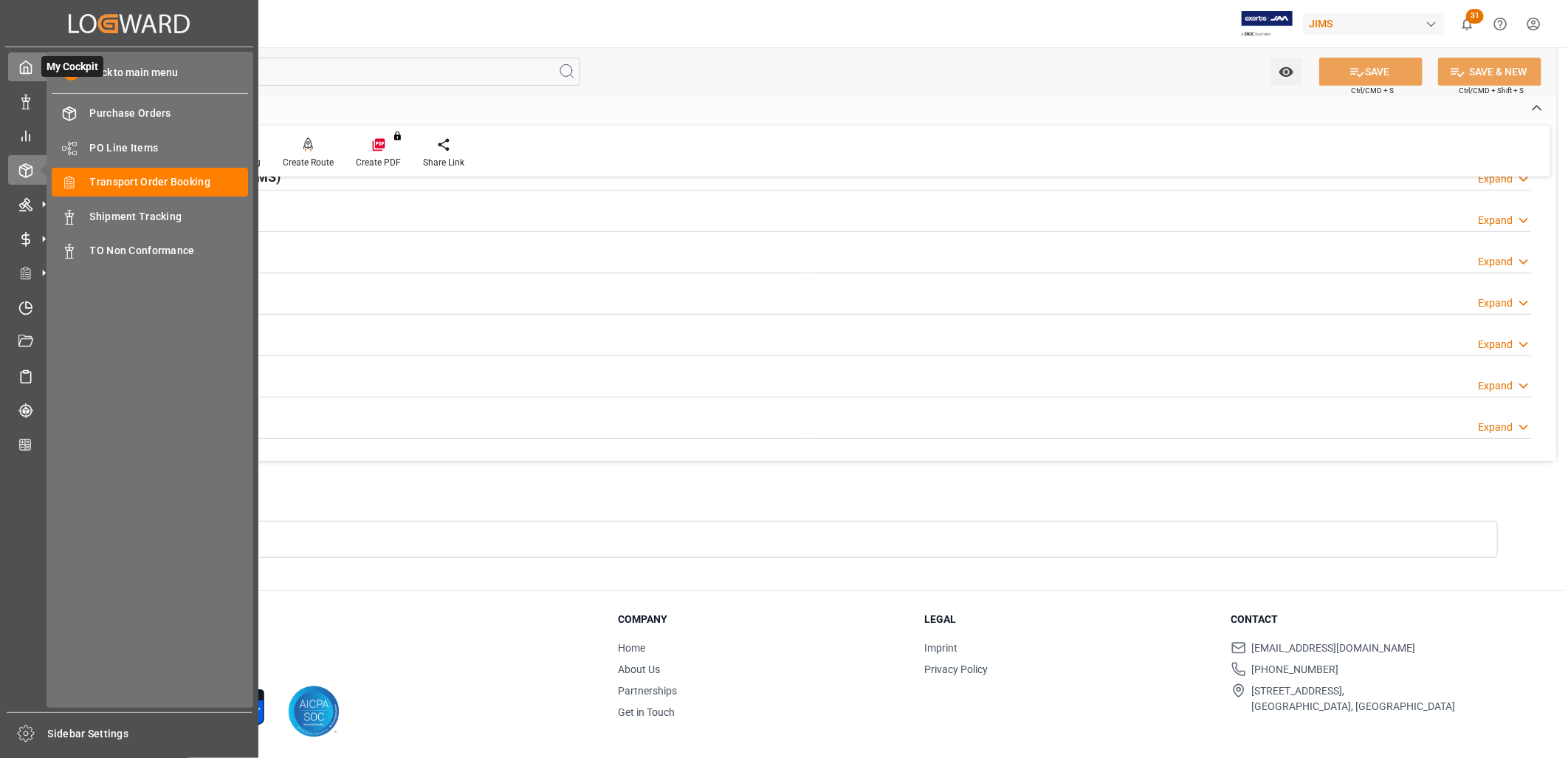
click at [24, 63] on icon at bounding box center [26, 67] width 15 height 15
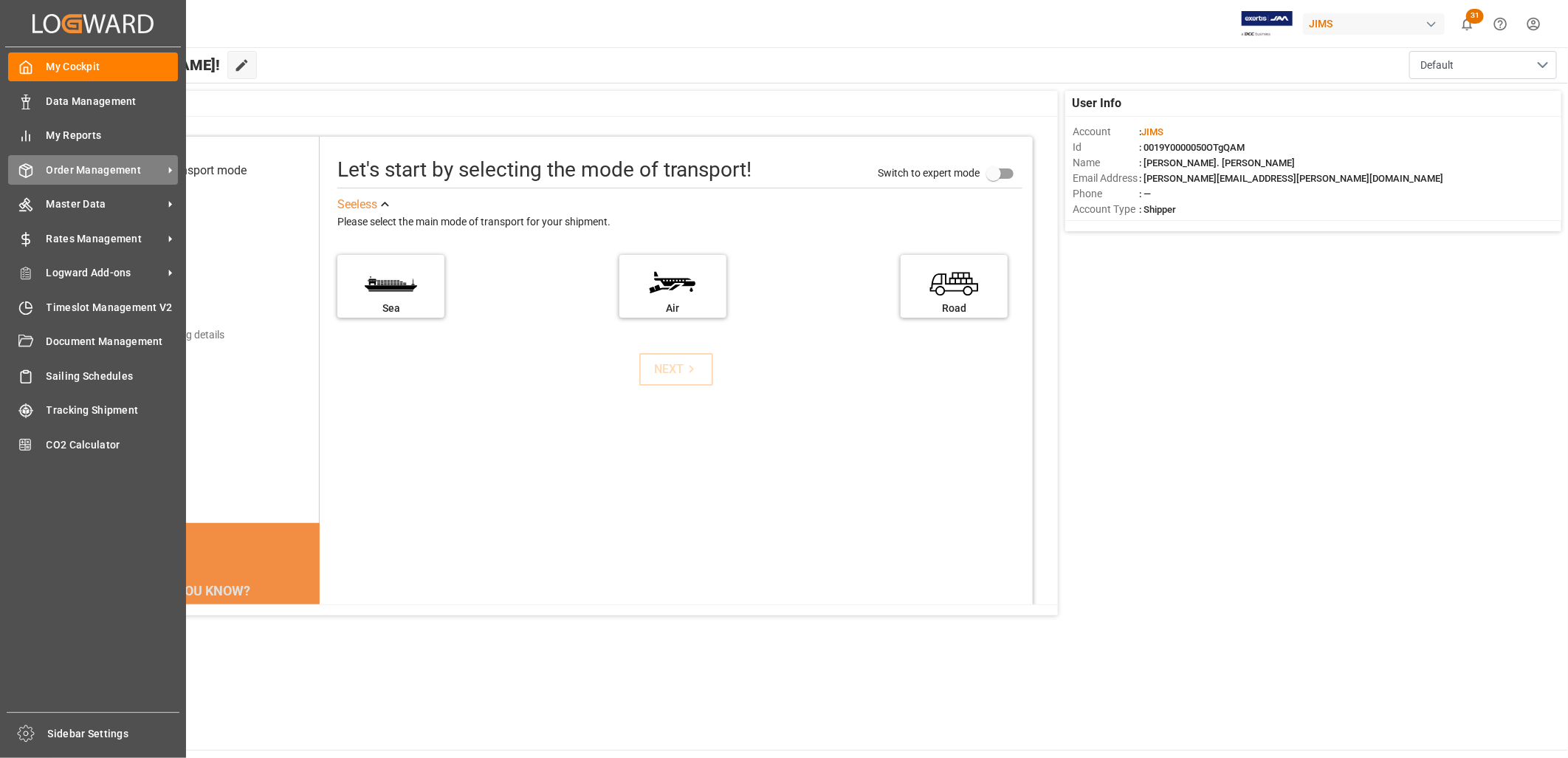
click at [103, 167] on span "Order Management" at bounding box center [104, 169] width 117 height 15
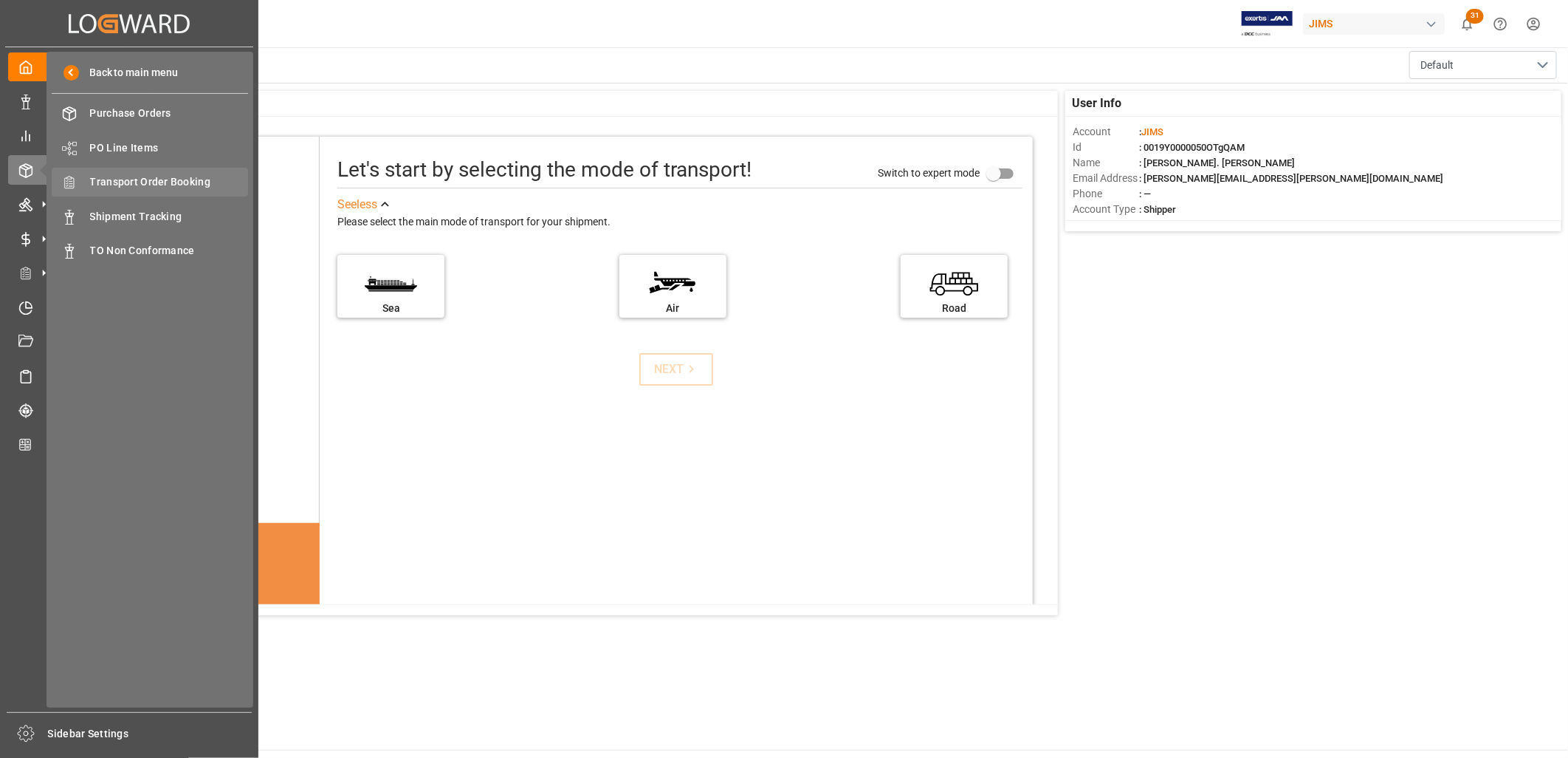
click at [153, 183] on span "Transport Order Booking" at bounding box center [169, 182] width 158 height 15
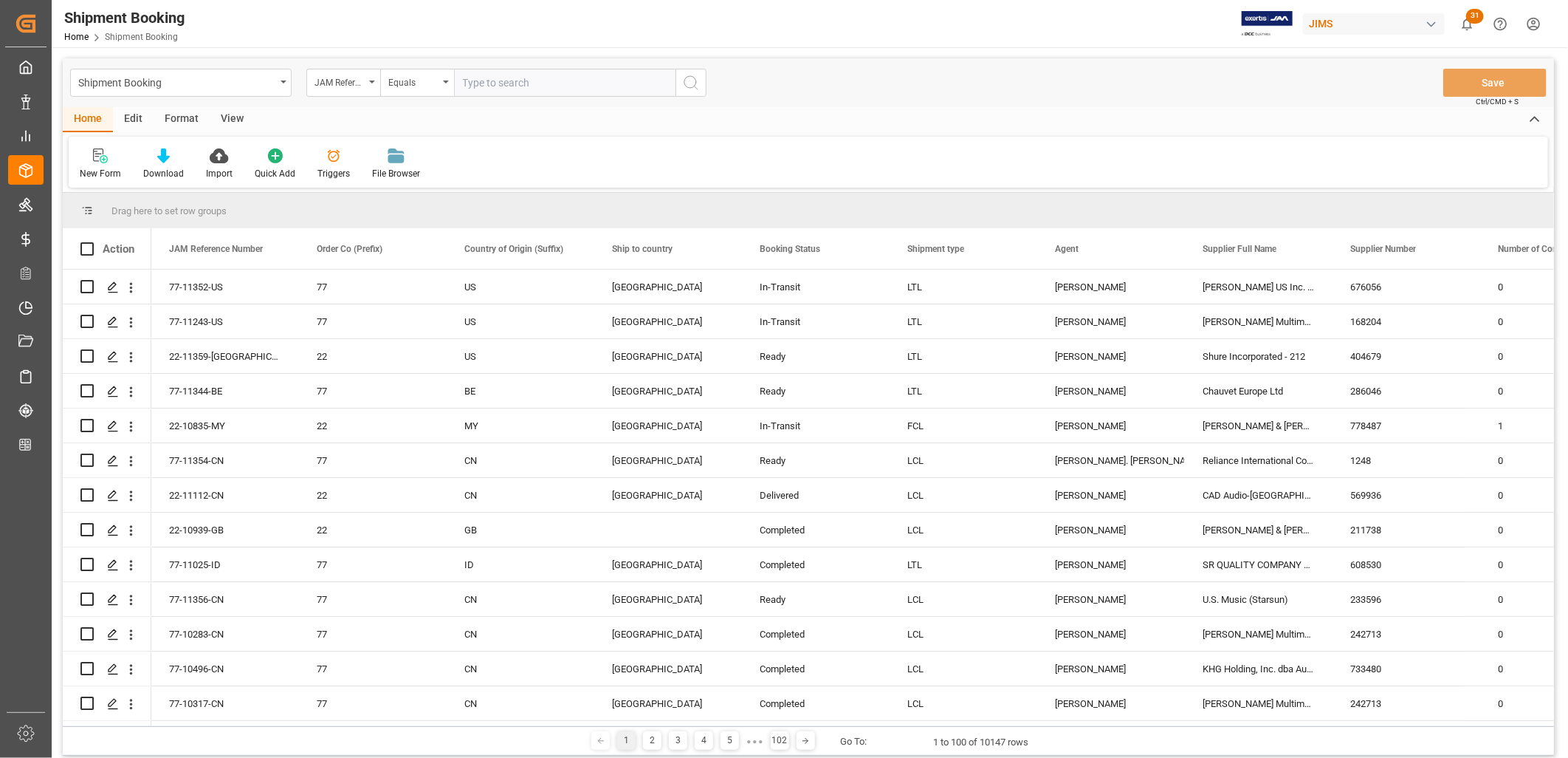
click at [474, 74] on input "text" at bounding box center [565, 83] width 222 height 29
type input "77-10531-ID"
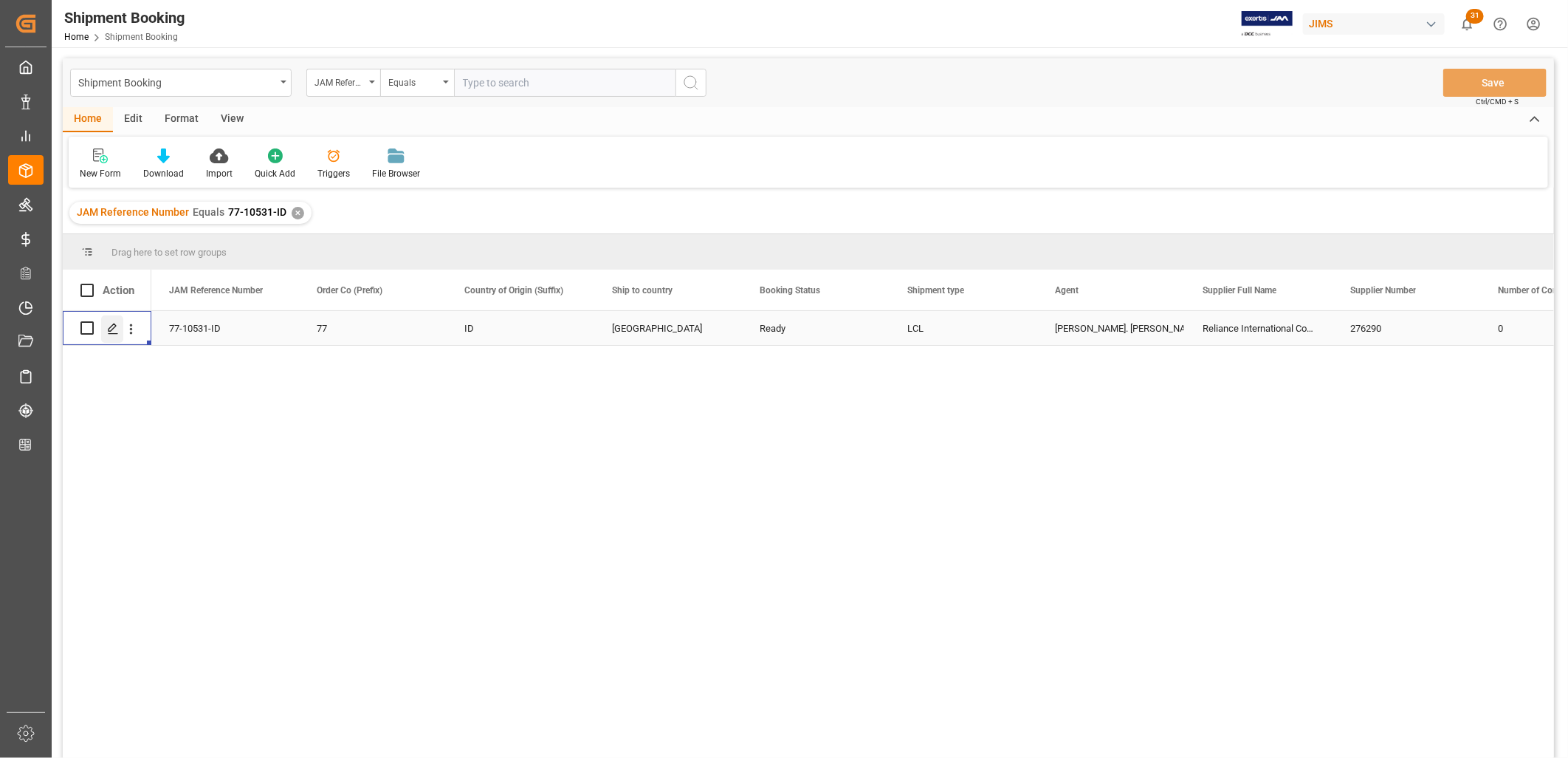
click at [110, 330] on icon "Press SPACE to select this row." at bounding box center [112, 328] width 12 height 12
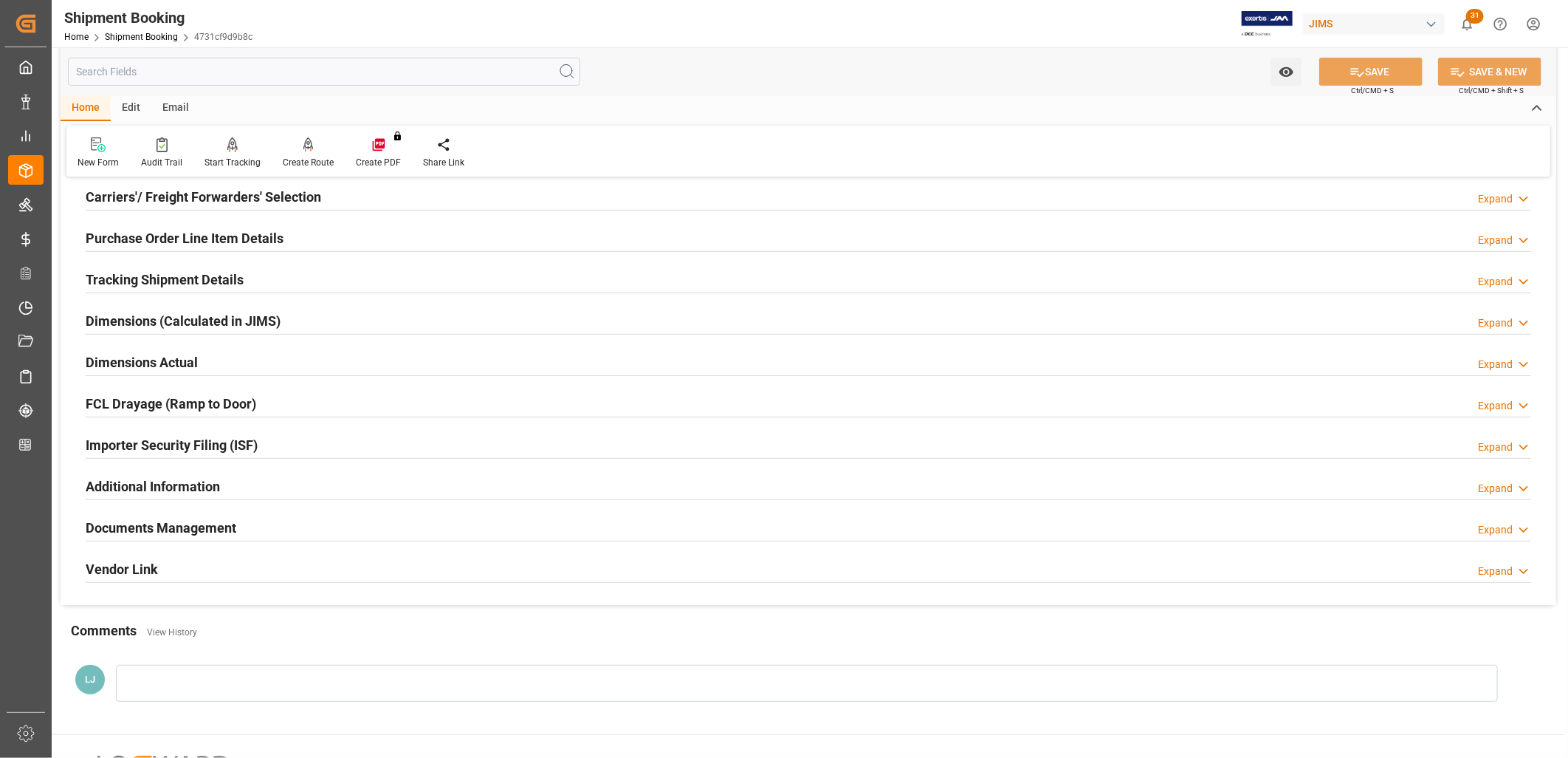
scroll to position [246, 0]
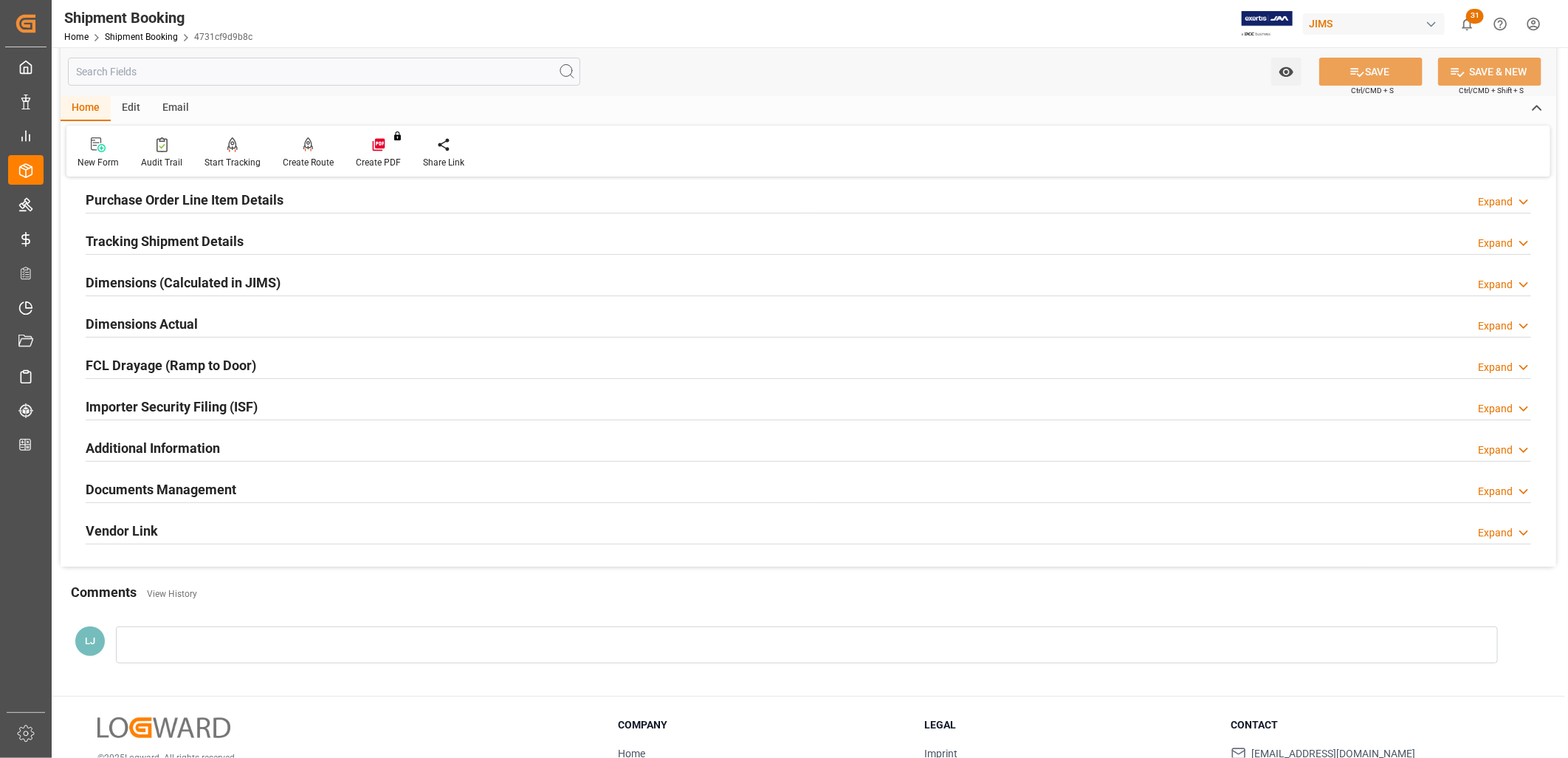
click at [210, 491] on h2 "Documents Management" at bounding box center [160, 489] width 150 height 20
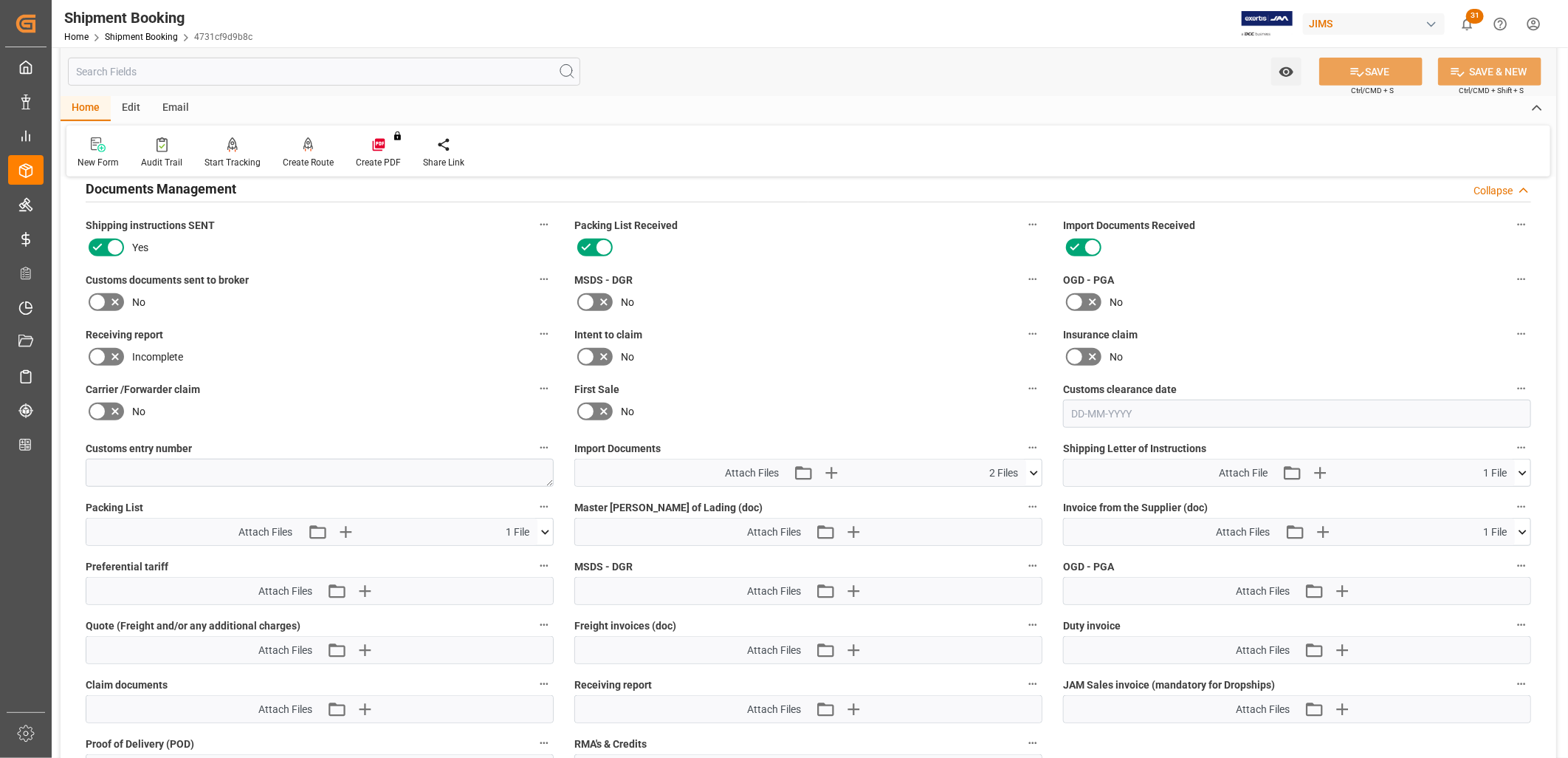
scroll to position [574, 0]
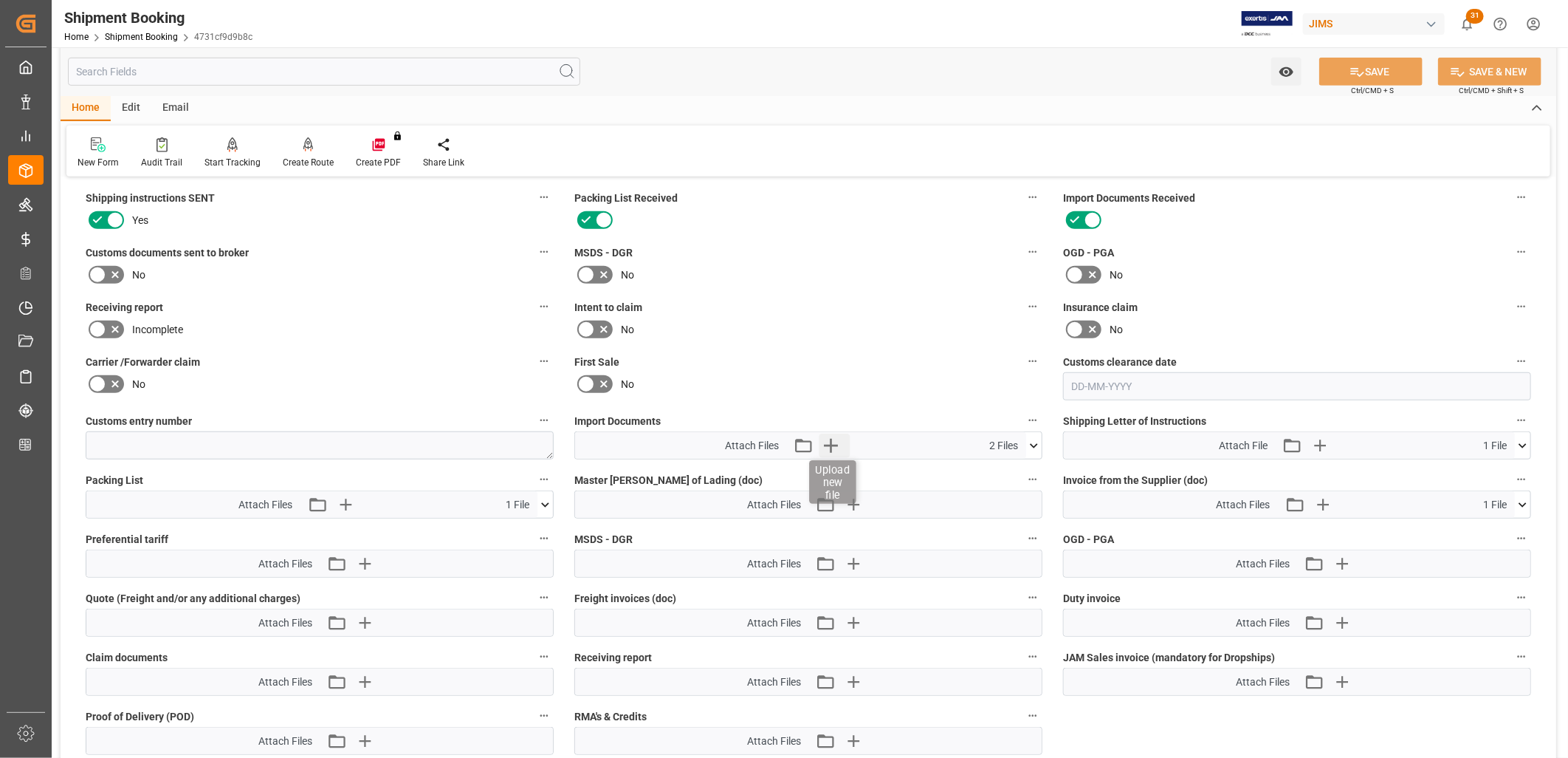
click at [828, 439] on icon "button" at bounding box center [831, 445] width 24 height 24
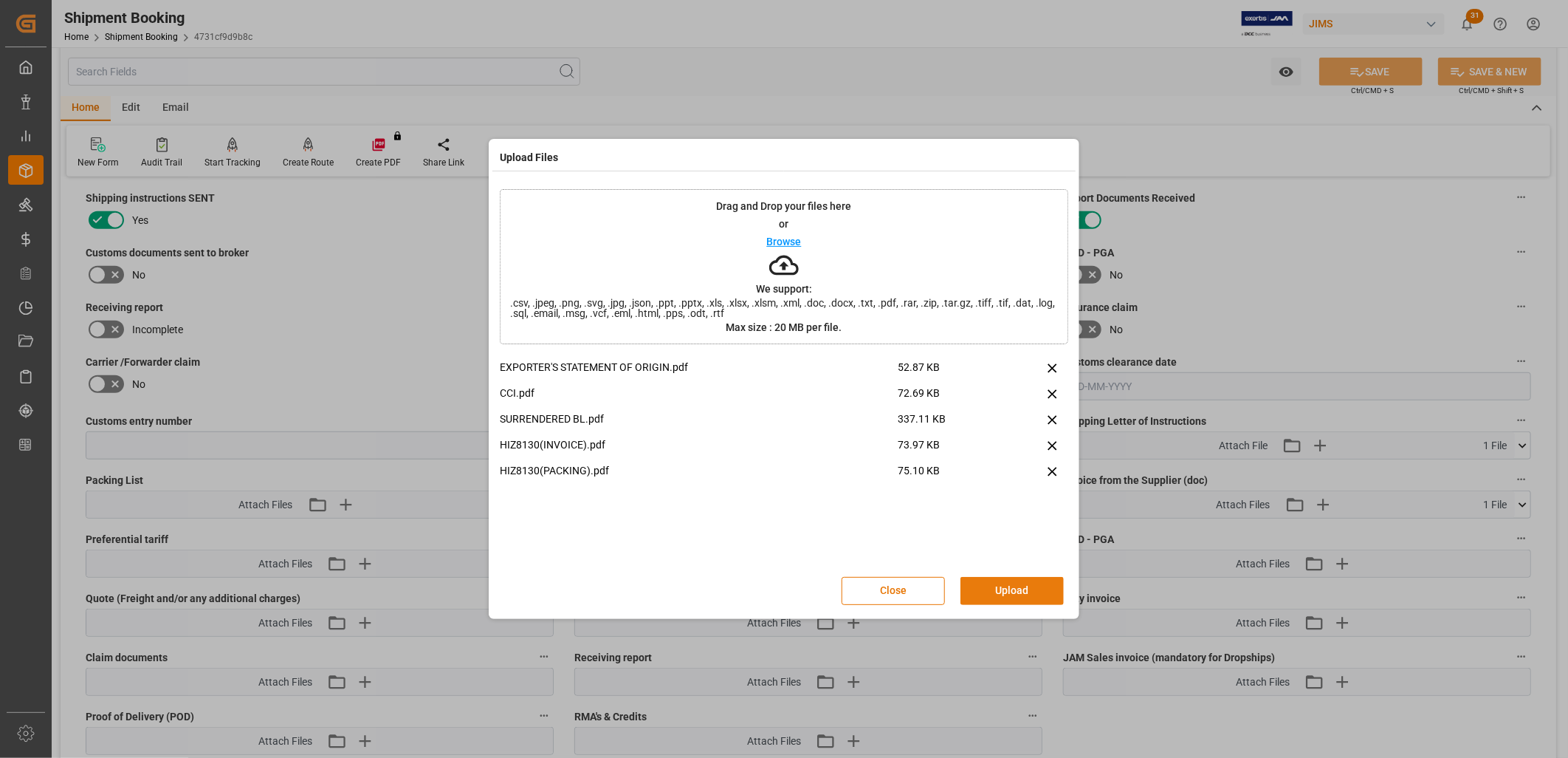
click at [1015, 587] on button "Upload" at bounding box center [1012, 591] width 103 height 29
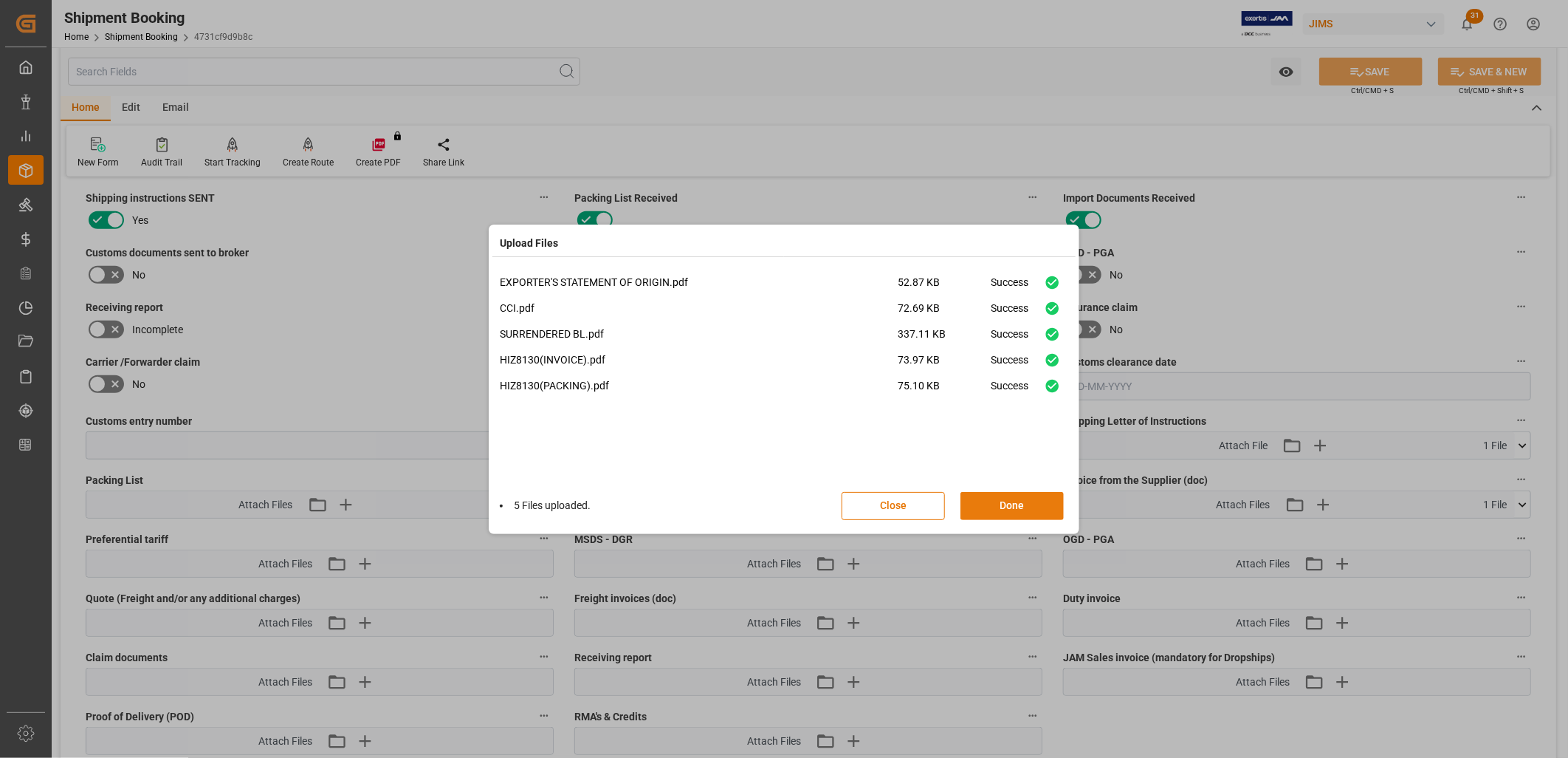
click at [1024, 502] on button "Done" at bounding box center [1012, 506] width 103 height 29
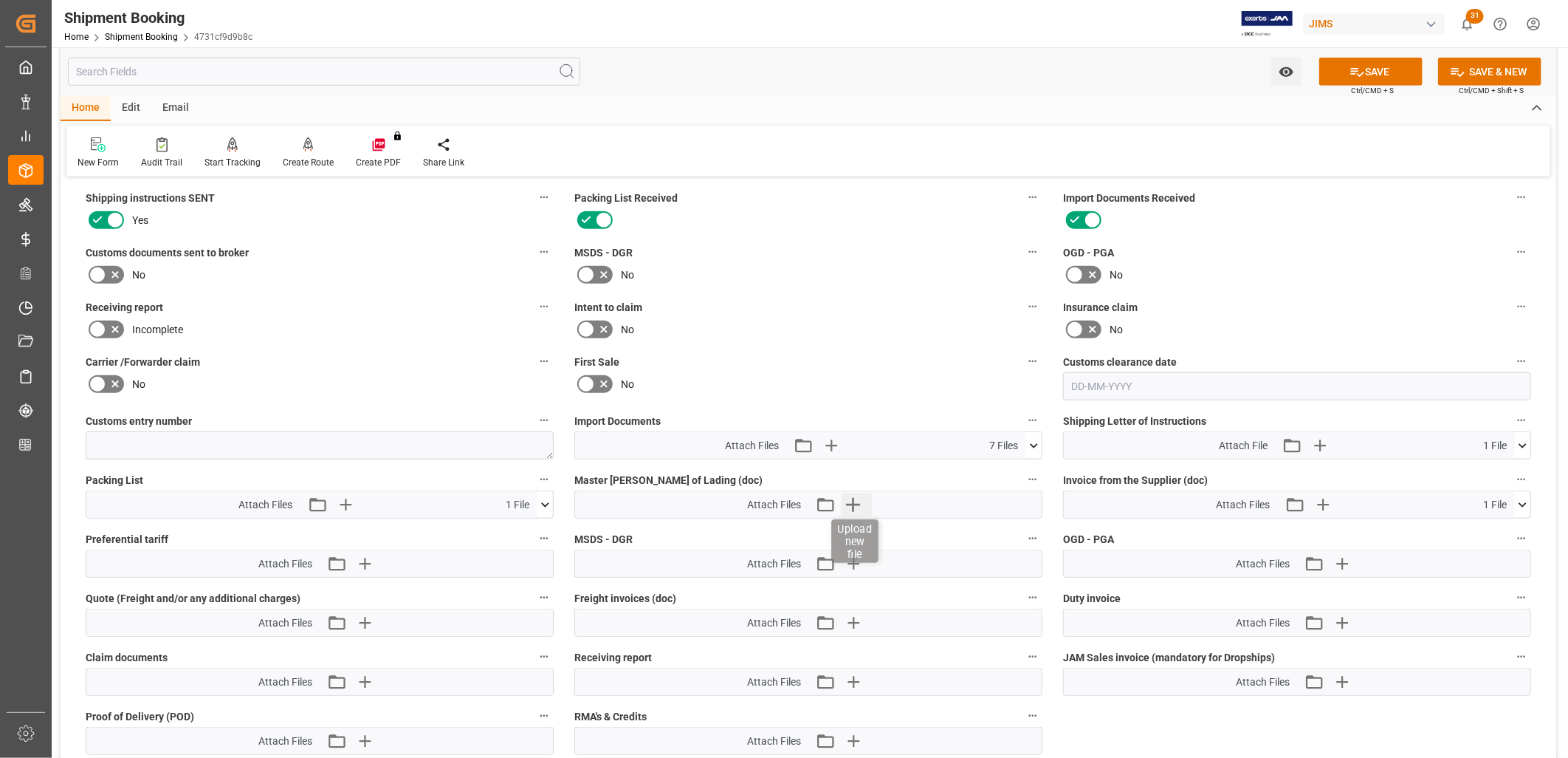
click at [858, 498] on icon "button" at bounding box center [853, 504] width 24 height 24
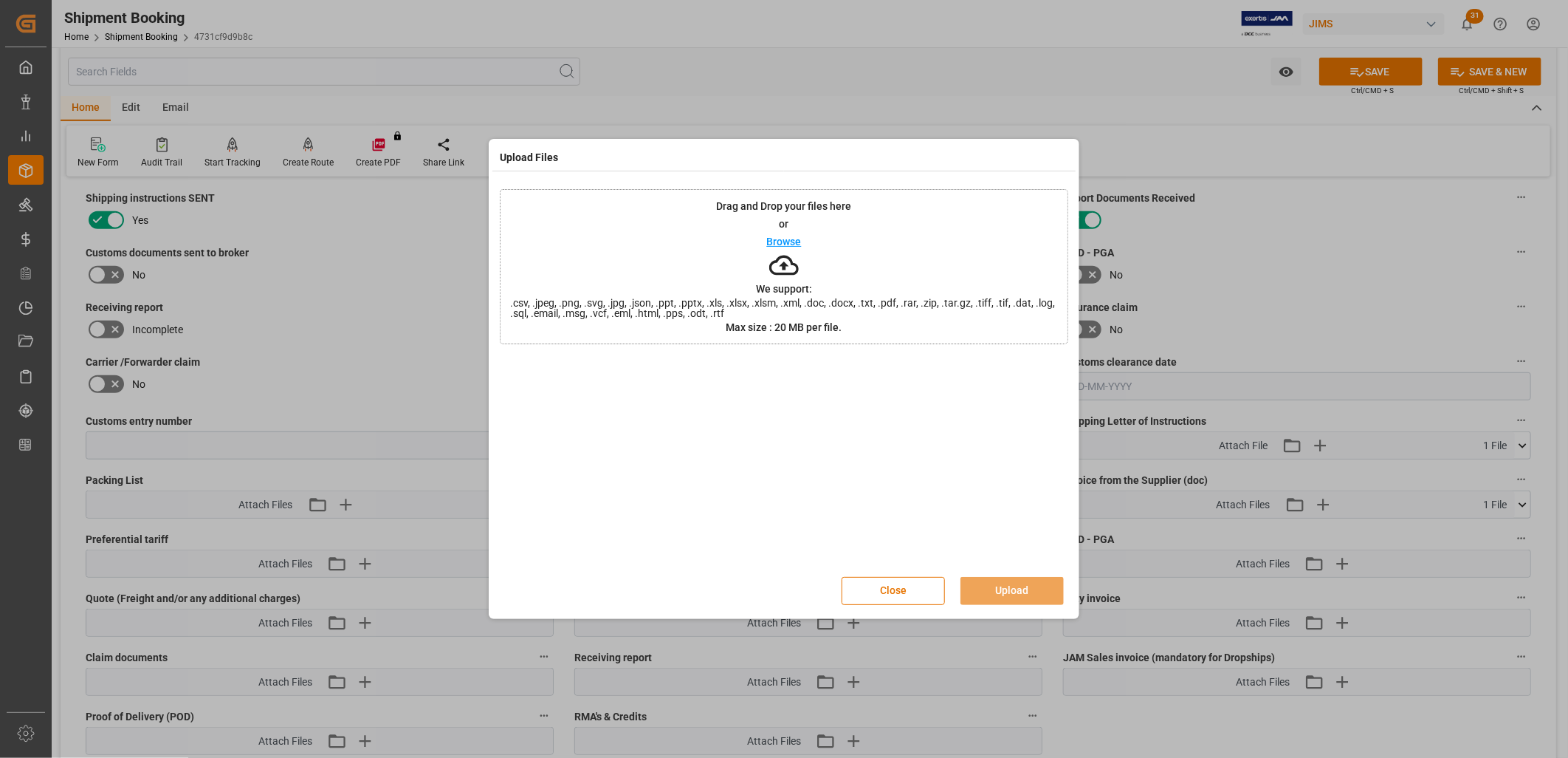
click at [792, 240] on p "Browse" at bounding box center [784, 241] width 35 height 11
click at [997, 594] on button "Upload" at bounding box center [1012, 591] width 103 height 29
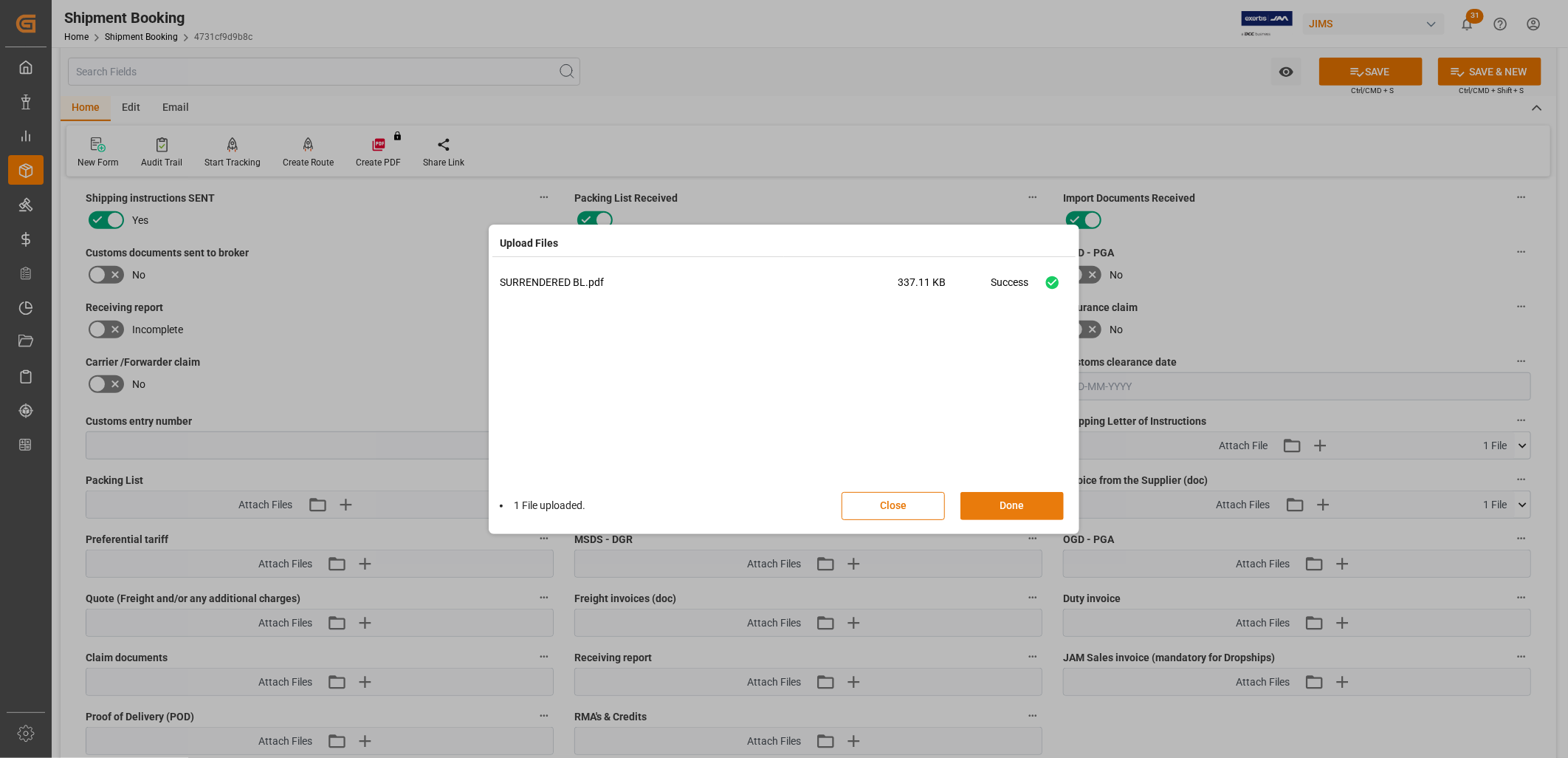
click at [1034, 504] on button "Done" at bounding box center [1012, 506] width 103 height 29
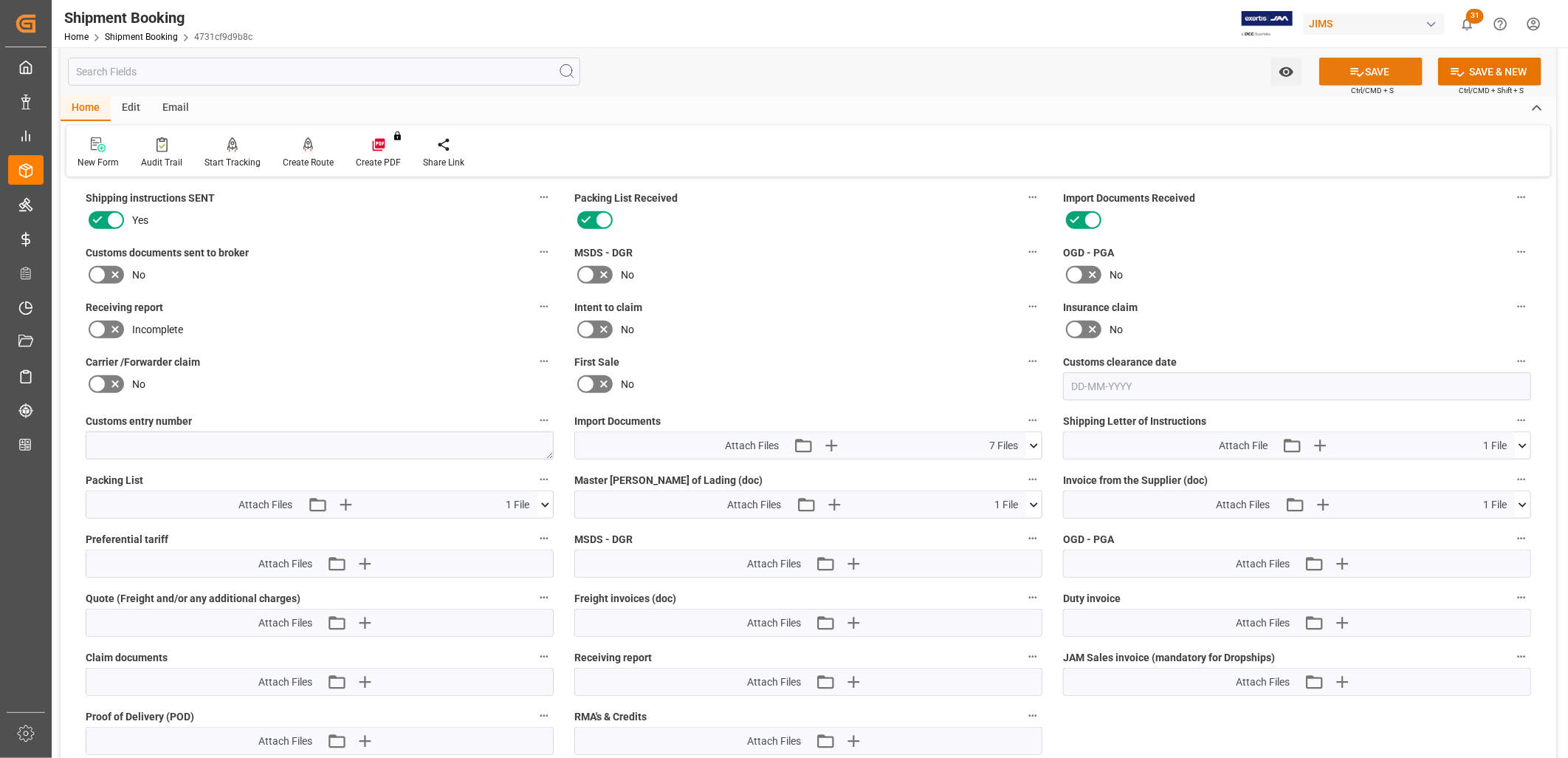
click at [1392, 67] on button "SAVE" at bounding box center [1371, 72] width 103 height 29
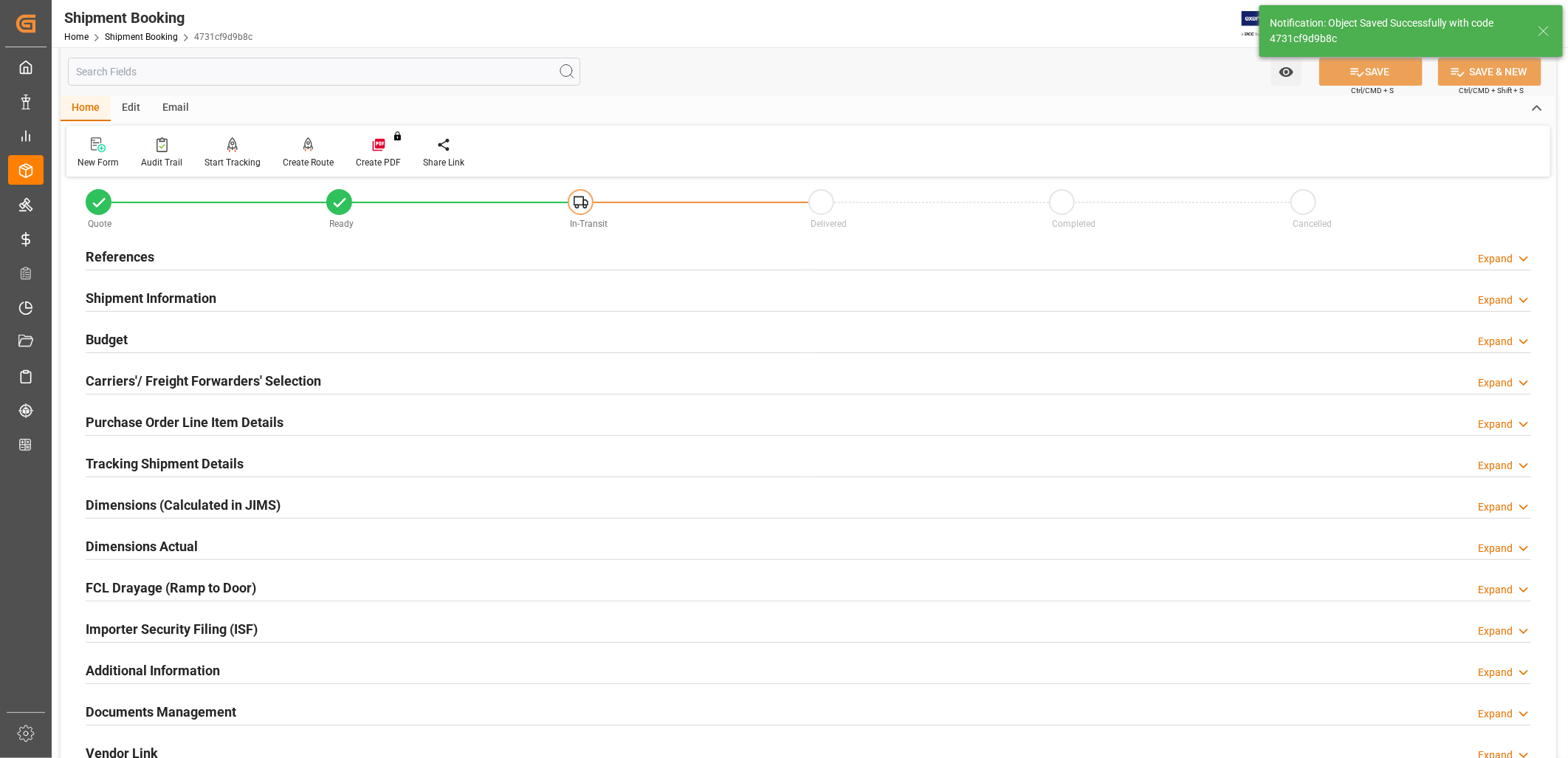
scroll to position [0, 0]
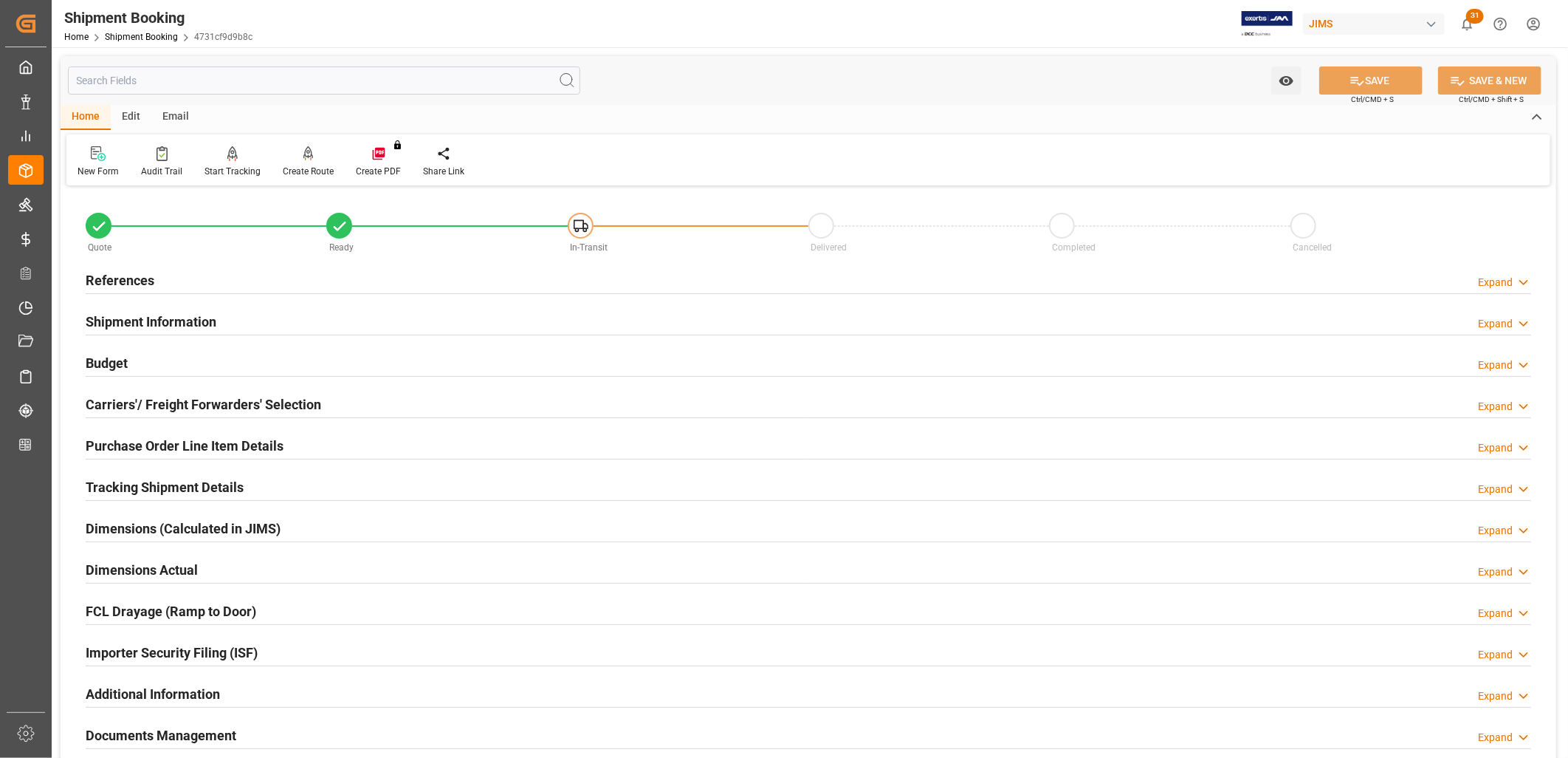
click at [135, 282] on h2 "References" at bounding box center [119, 280] width 69 height 20
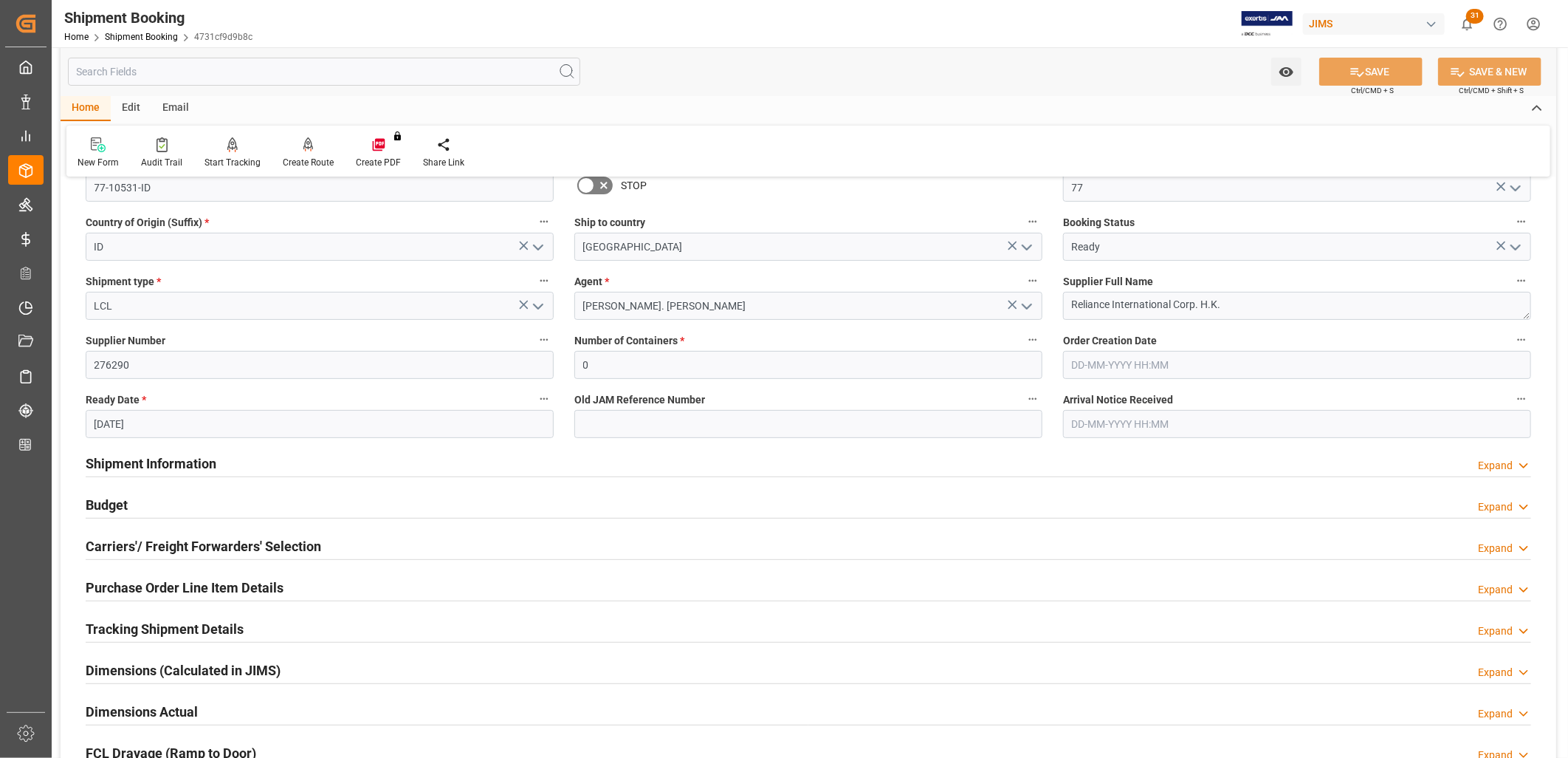
scroll to position [246, 0]
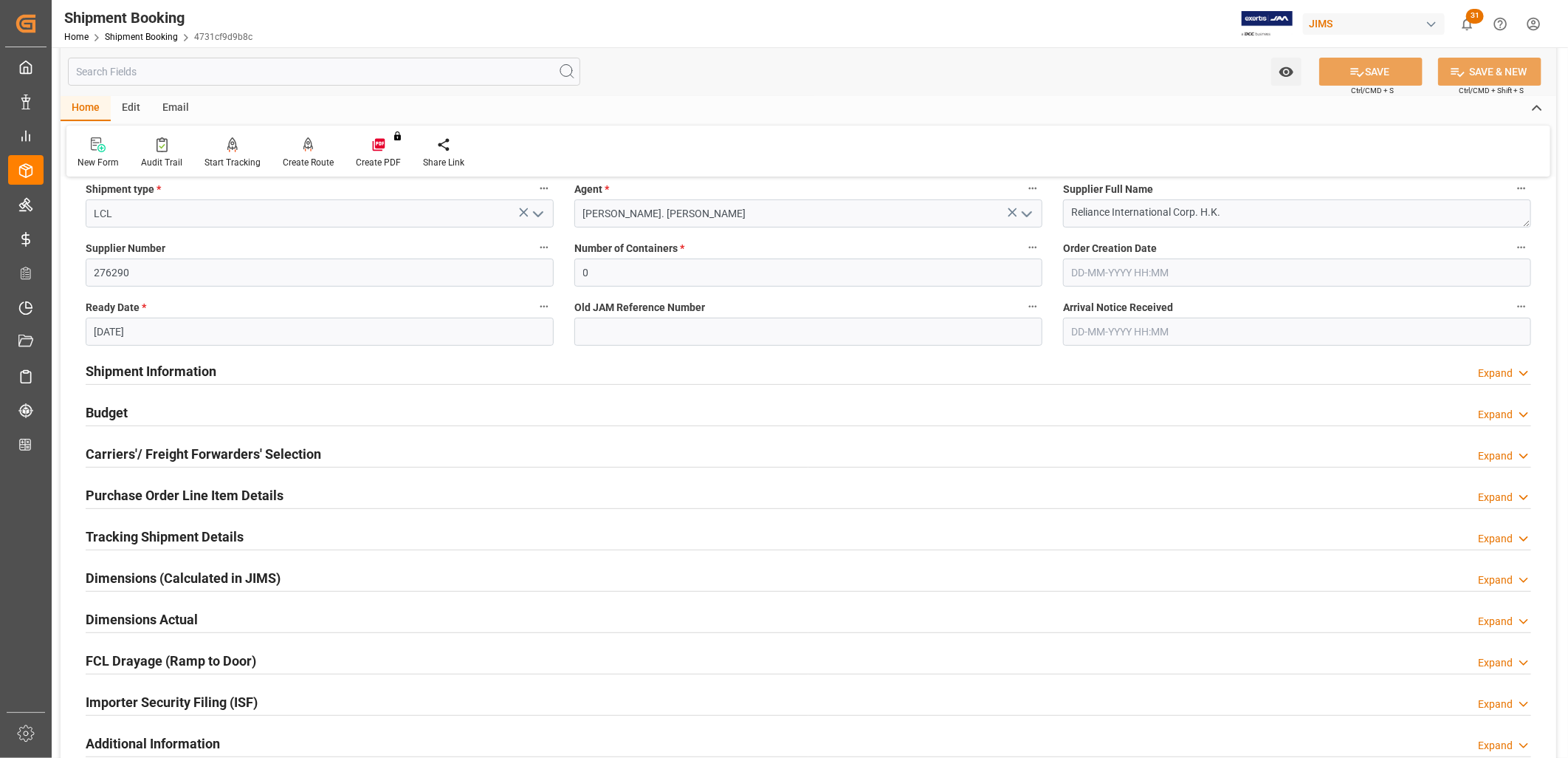
click at [110, 409] on h2 "Budget" at bounding box center [106, 412] width 42 height 20
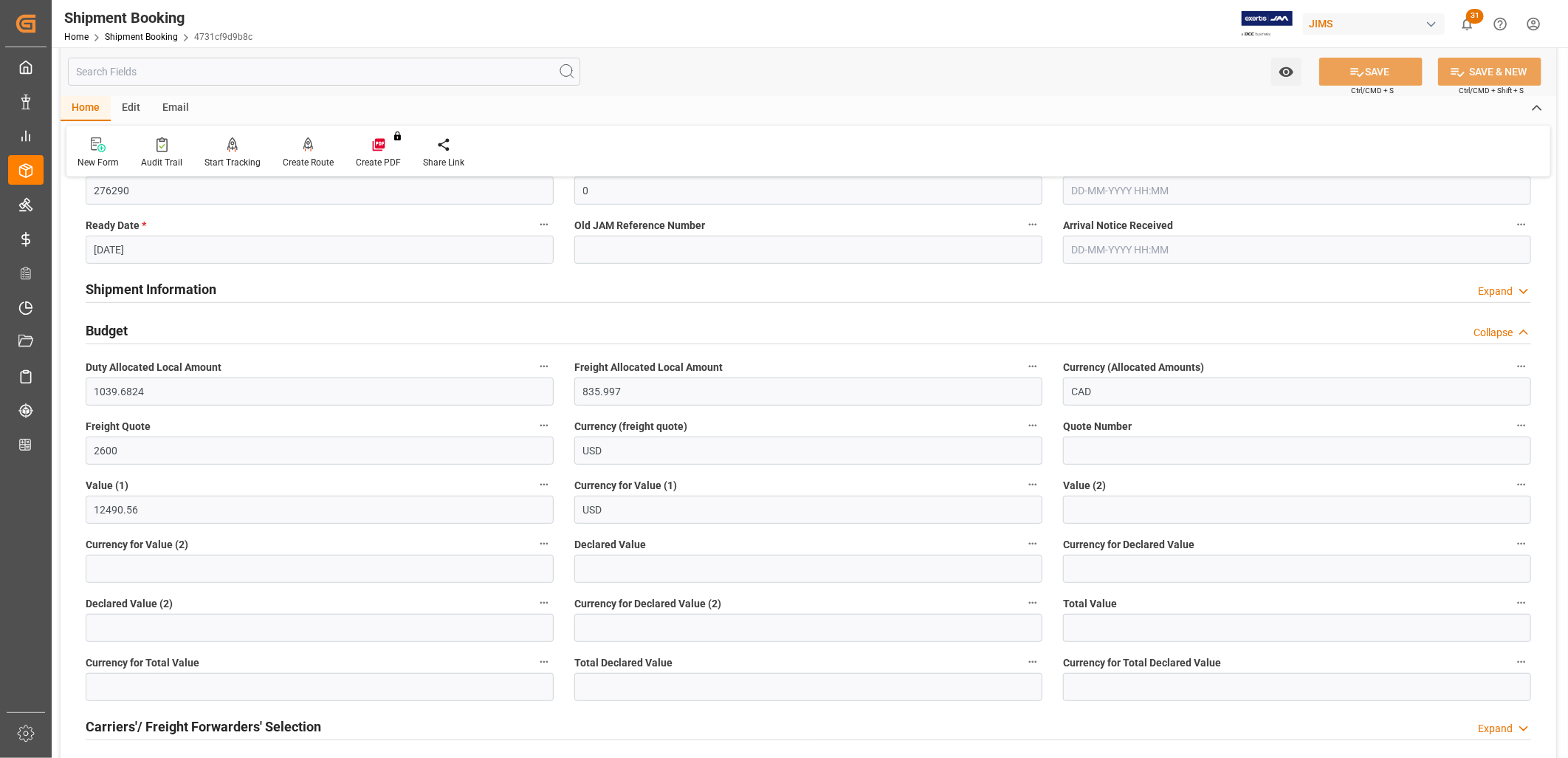
scroll to position [410, 0]
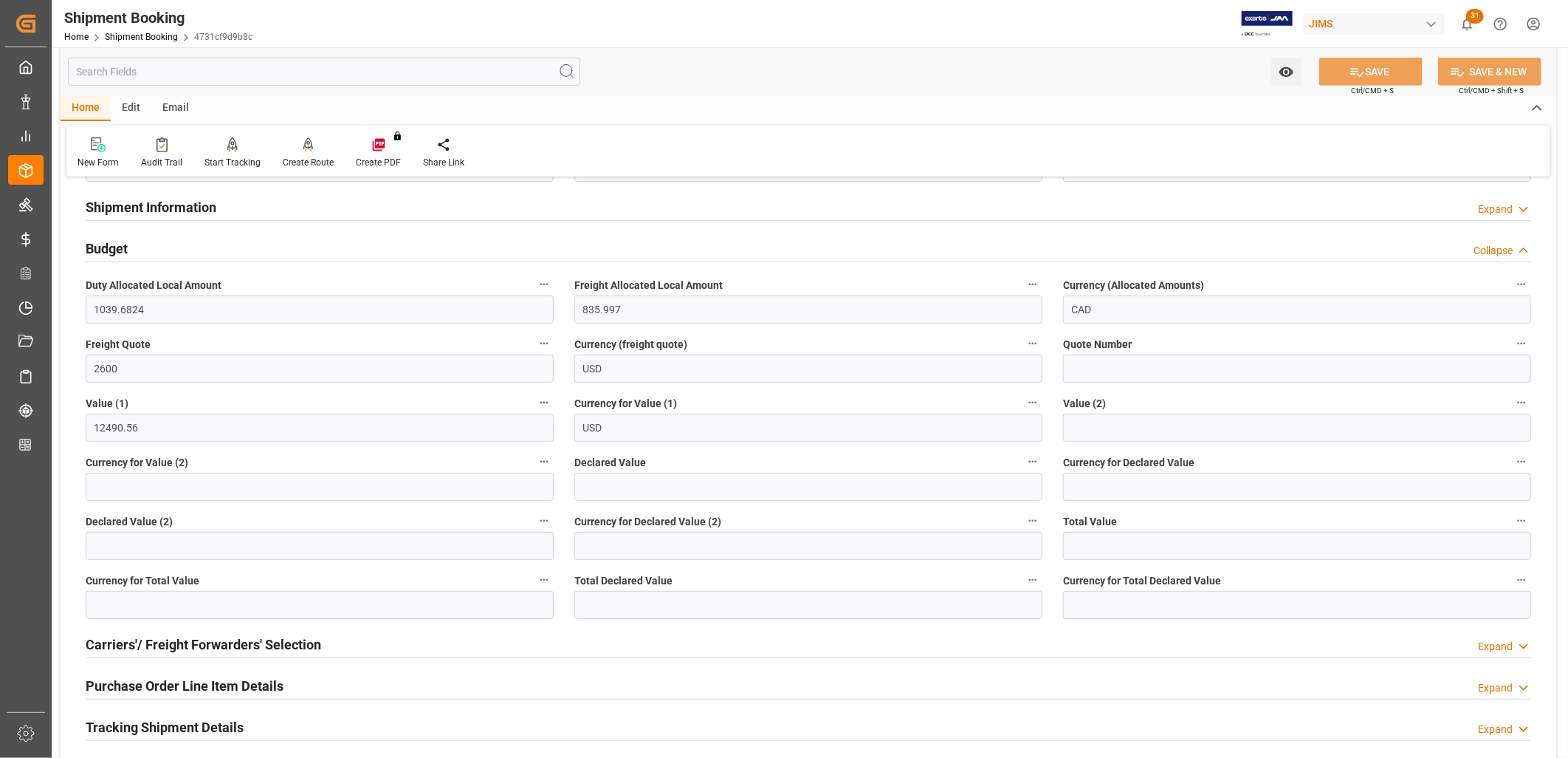
click at [287, 637] on h2 "Carriers'/ Freight Forwarders' Selection" at bounding box center [203, 644] width 236 height 20
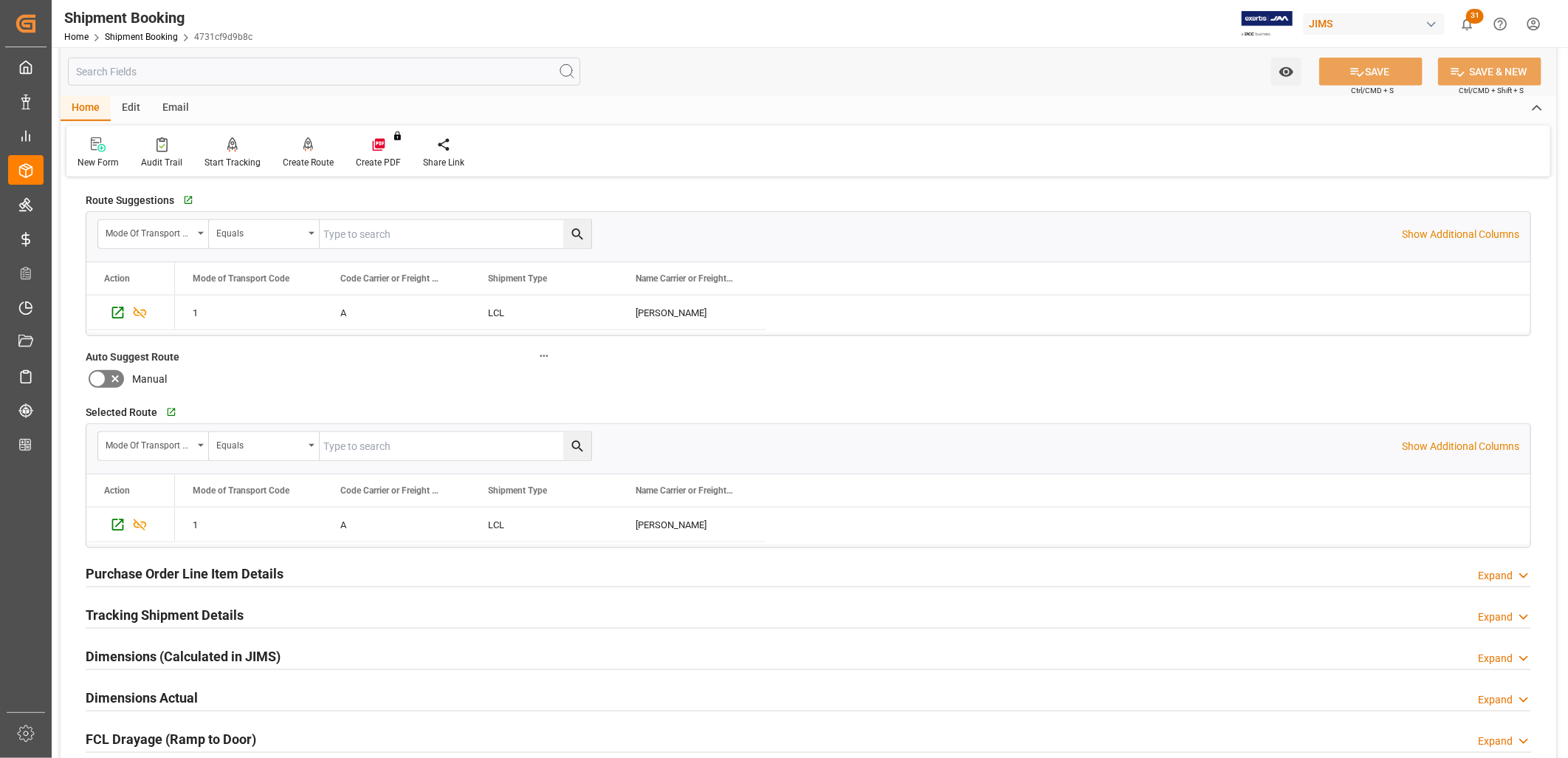
scroll to position [902, 0]
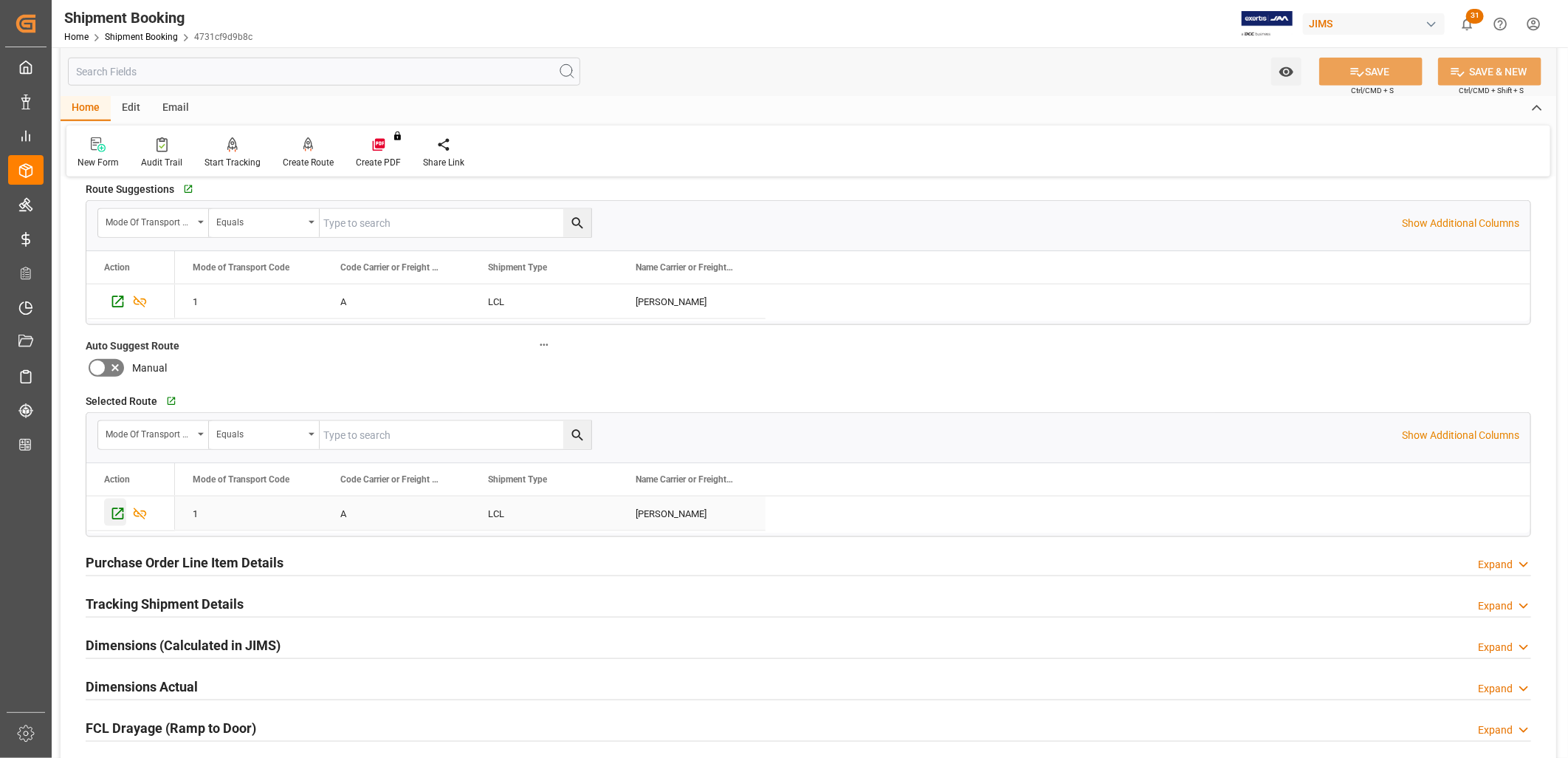
click at [117, 510] on icon "Press SPACE to select this row." at bounding box center [118, 513] width 15 height 15
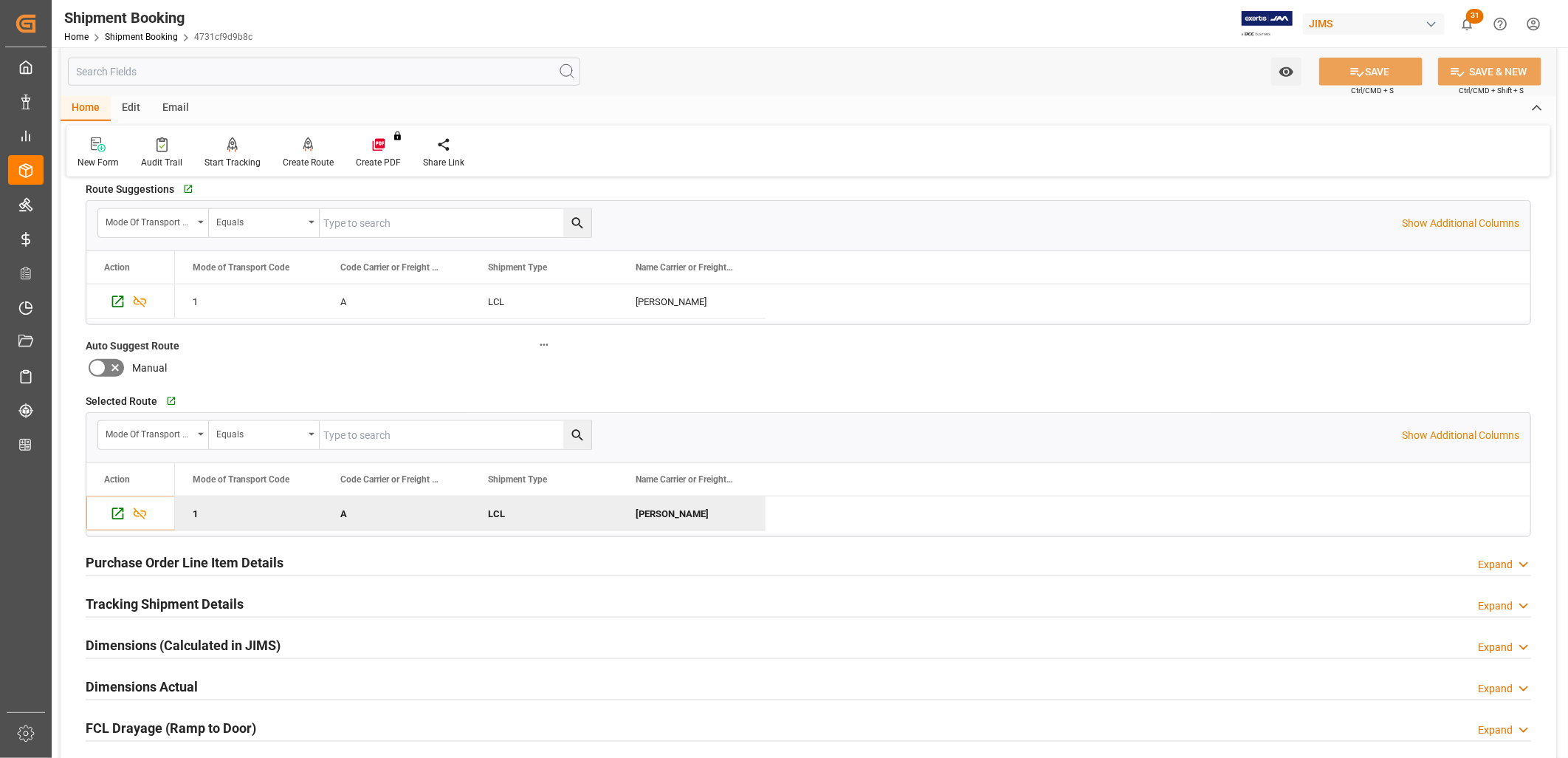
click at [210, 597] on h2 "Tracking Shipment Details" at bounding box center [164, 604] width 158 height 20
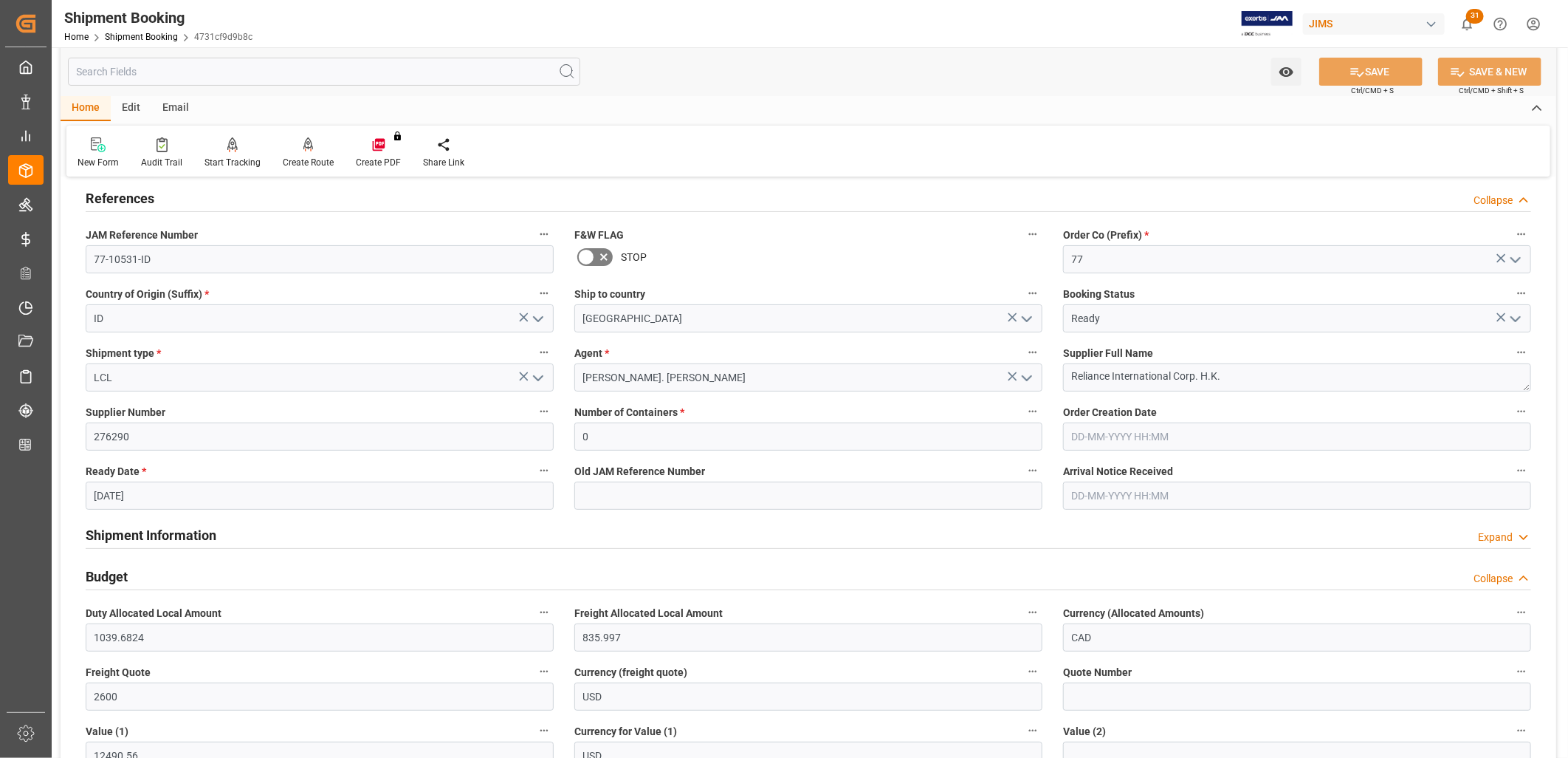
scroll to position [0, 0]
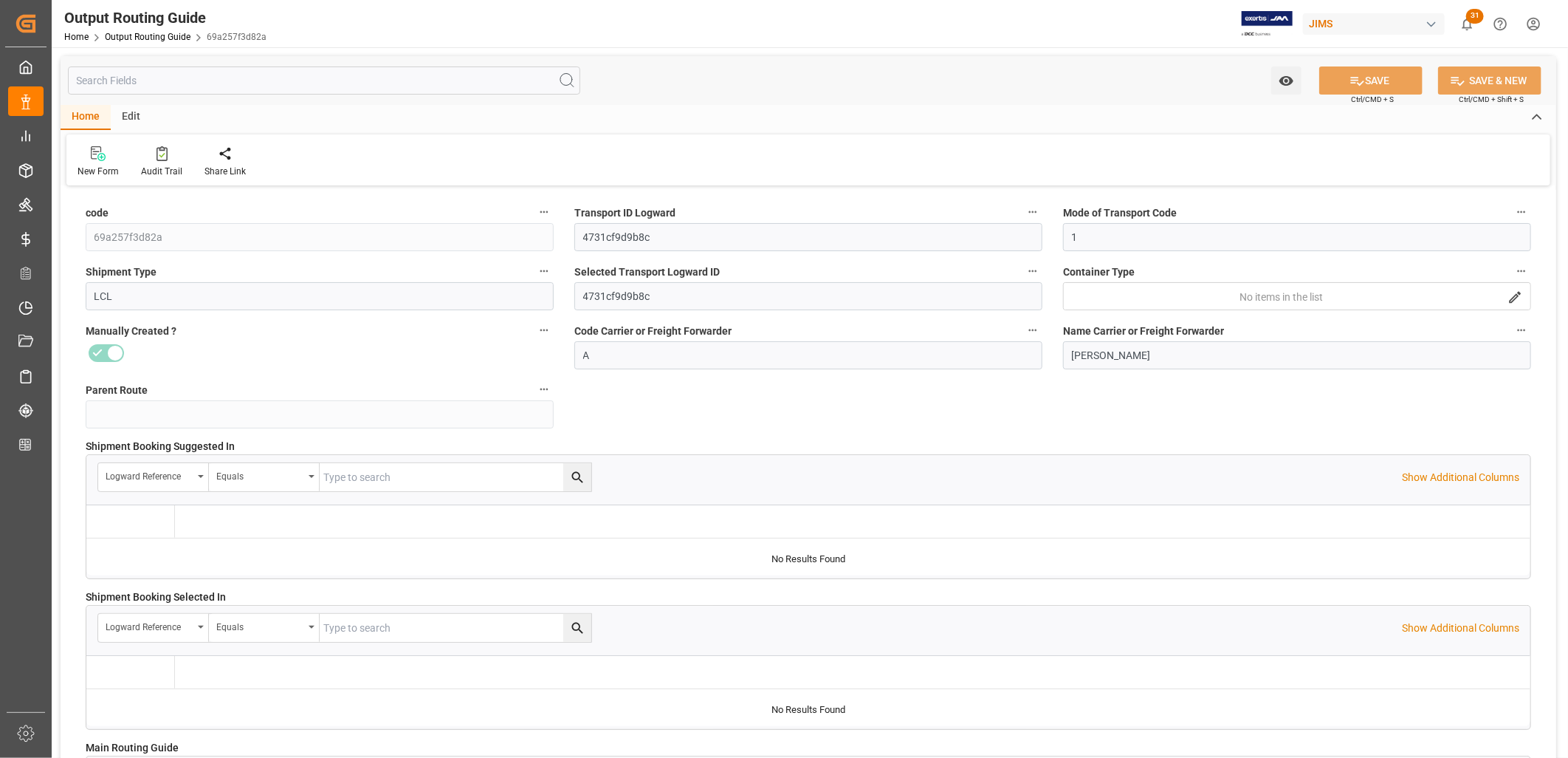
type input "[DATE] 15:18"
